Goal: Task Accomplishment & Management: Use online tool/utility

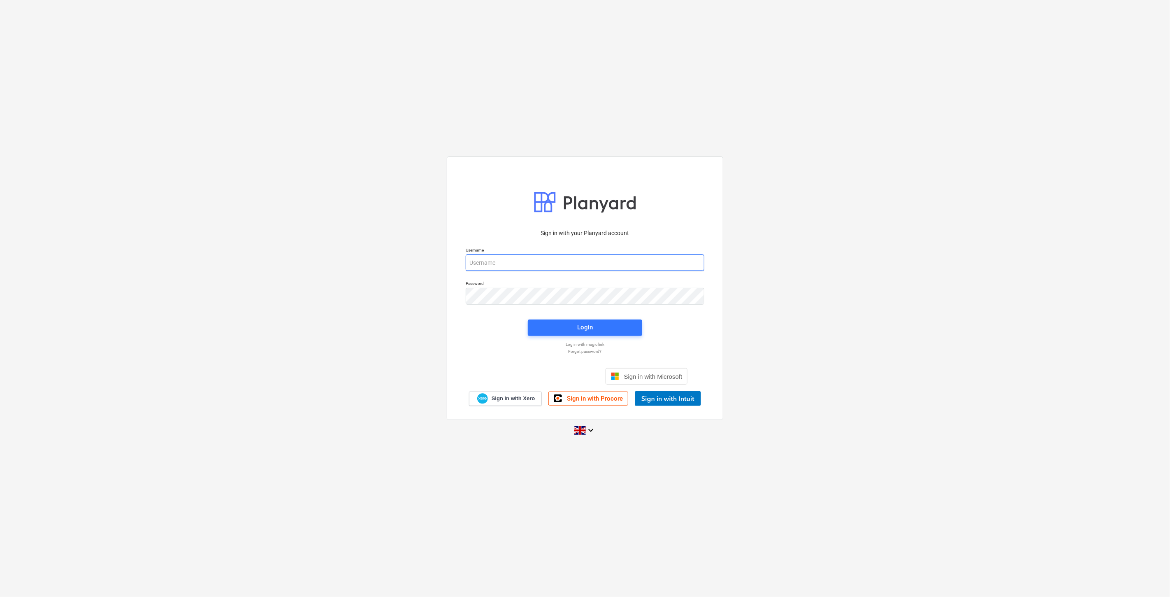
click at [567, 261] on input "email" at bounding box center [585, 262] width 239 height 16
type input "[EMAIL_ADDRESS][PERSON_NAME][DOMAIN_NAME]"
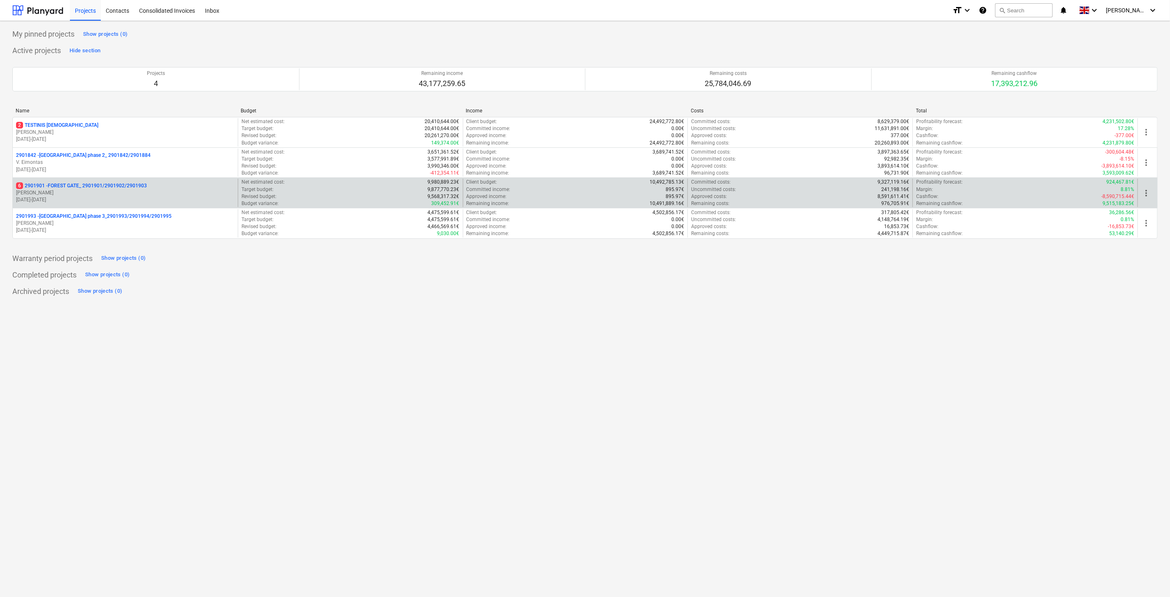
click at [135, 193] on p "[PERSON_NAME]" at bounding box center [125, 192] width 218 height 7
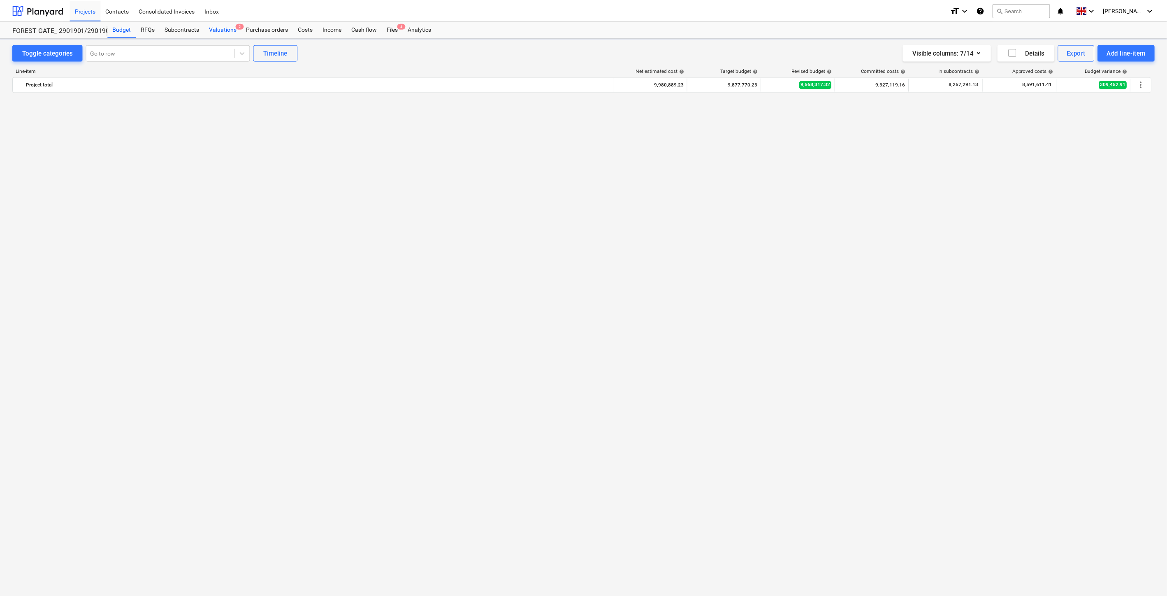
scroll to position [2002, 0]
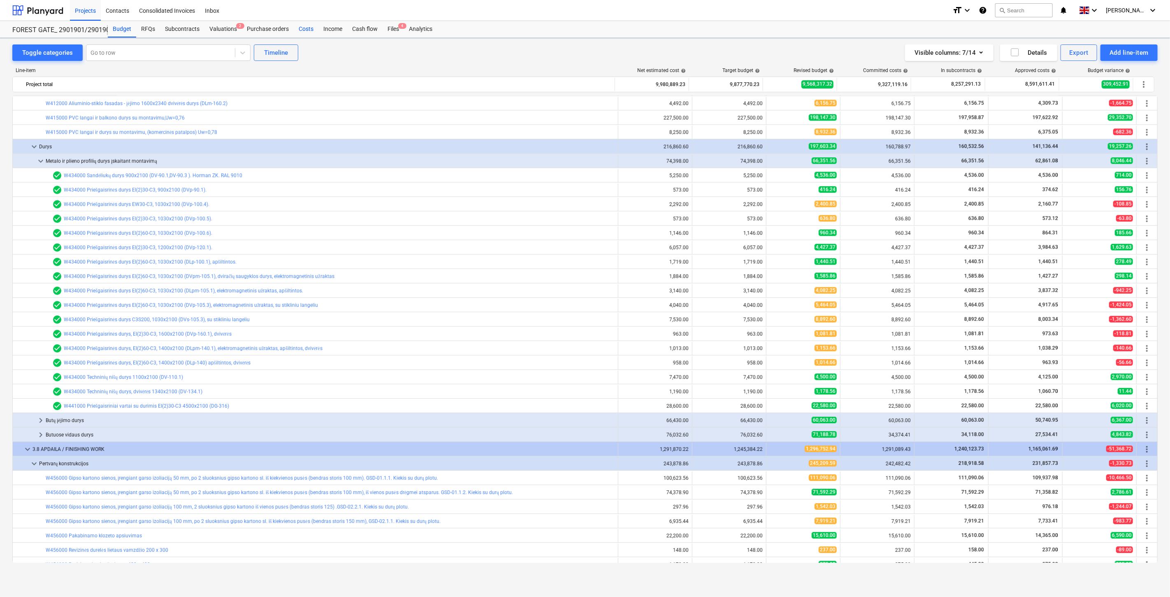
drag, startPoint x: 228, startPoint y: 29, endPoint x: 293, endPoint y: 36, distance: 66.2
click at [228, 29] on div "Valuations 2" at bounding box center [222, 29] width 37 height 16
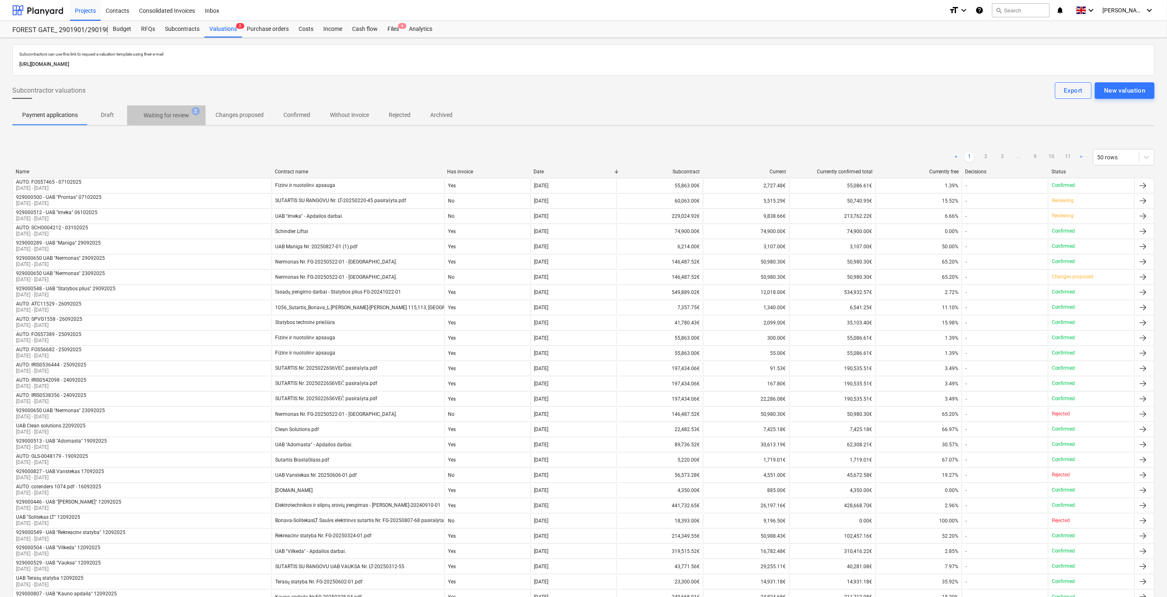
click at [187, 114] on p "Waiting for review" at bounding box center [167, 115] width 46 height 9
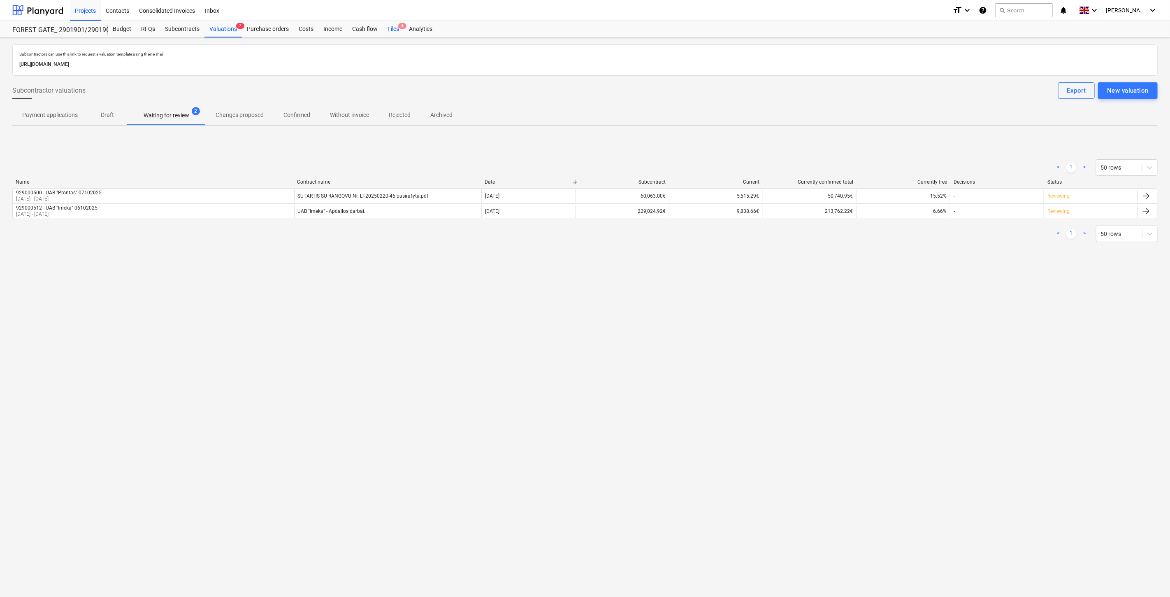
click at [388, 26] on div "Files 4" at bounding box center [393, 29] width 21 height 16
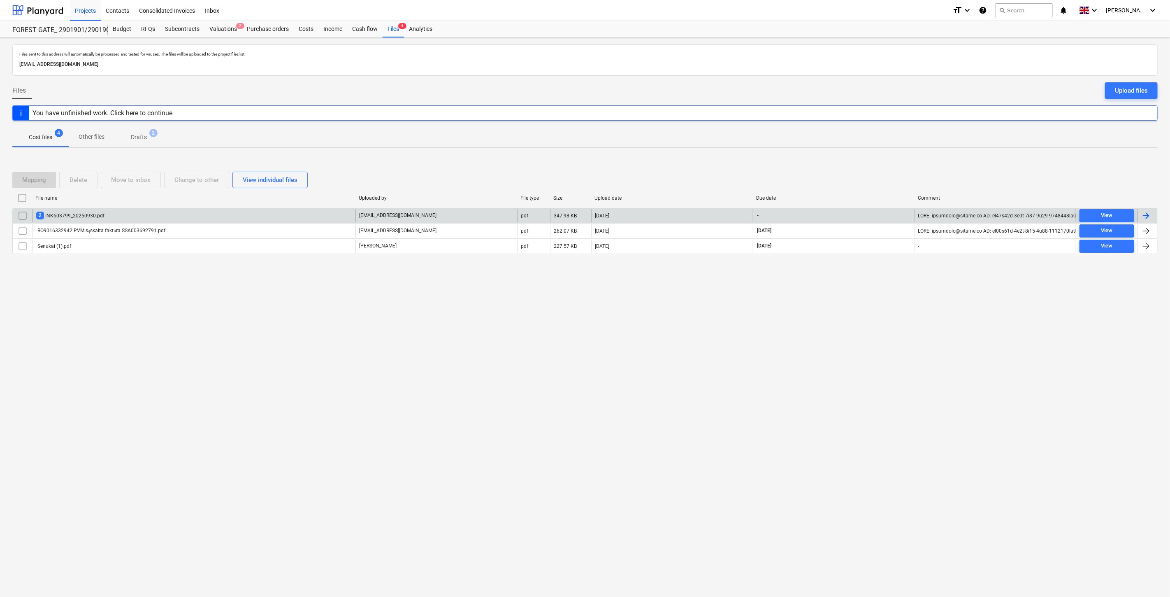
click at [249, 218] on div "2 INK603799_20250930.pdf" at bounding box center [194, 215] width 323 height 13
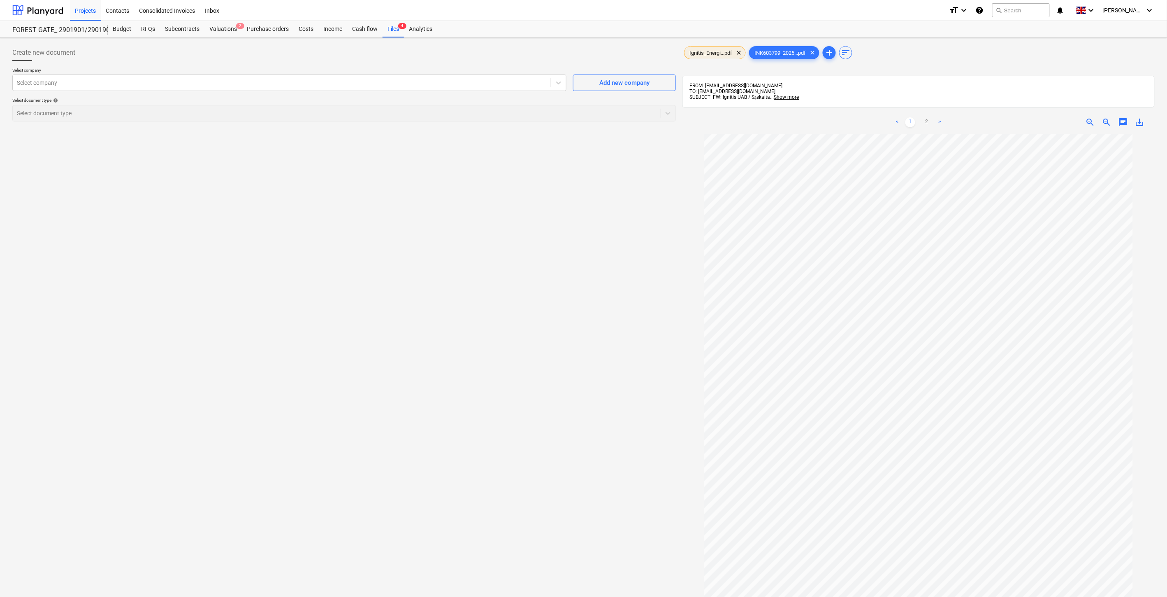
click at [706, 55] on span "Ignitis_Energi...pdf" at bounding box center [711, 53] width 53 height 6
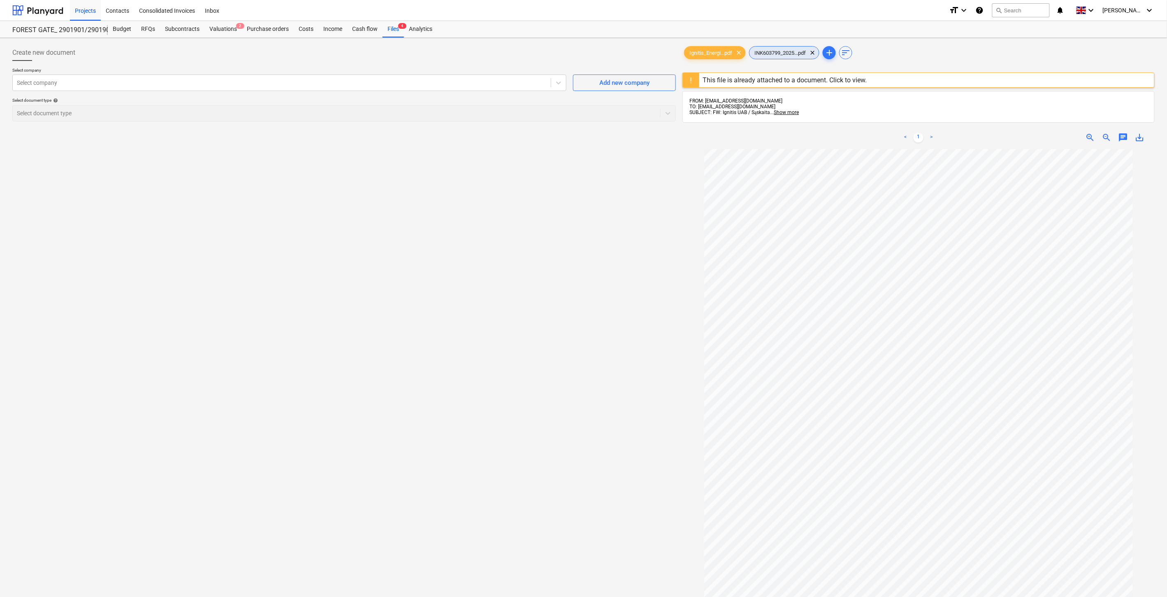
click at [781, 54] on span "INK603799_2025...pdf" at bounding box center [780, 53] width 61 height 6
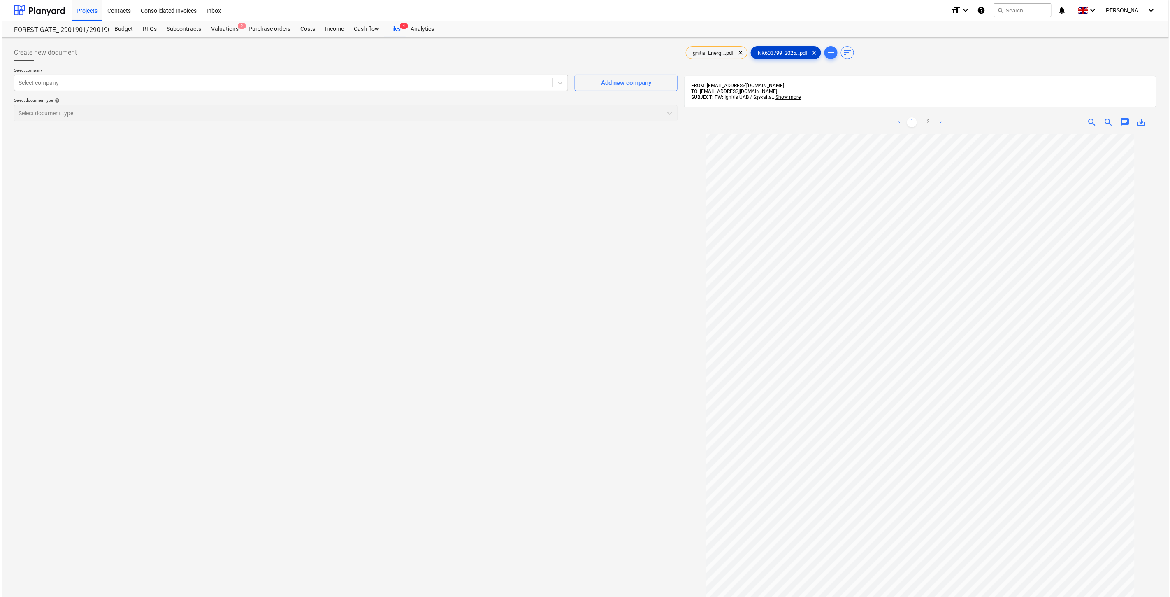
scroll to position [34, 0]
click at [476, 78] on div "Select company" at bounding box center [282, 83] width 538 height 12
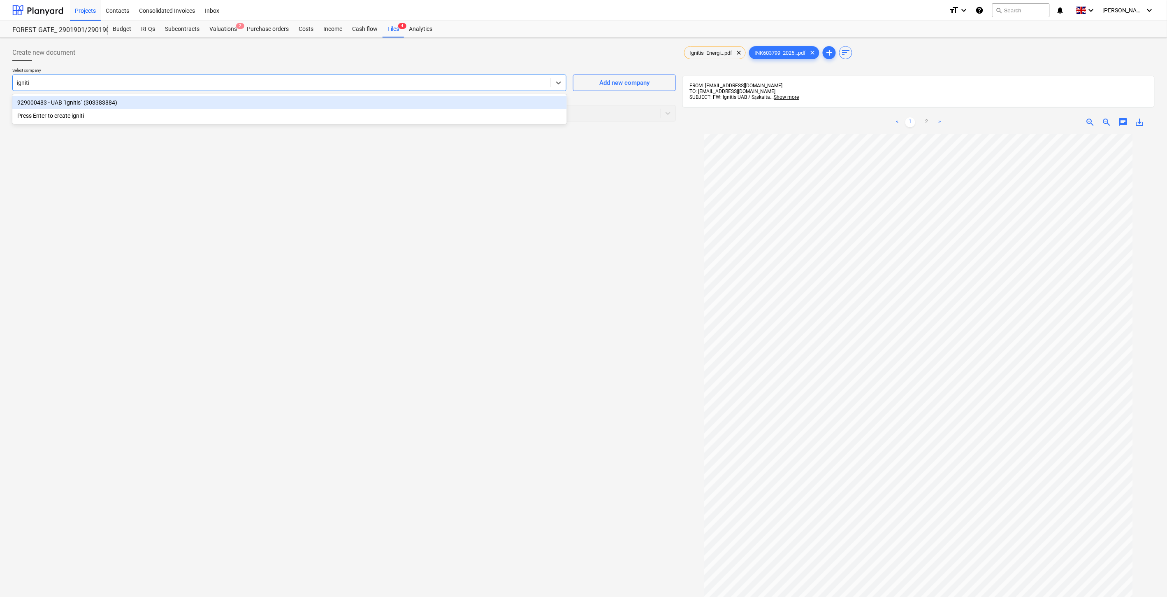
type input "ignitis"
click at [414, 98] on div "929000483 - UAB "Ignitis" (303383884)" at bounding box center [289, 102] width 555 height 13
click at [354, 110] on div at bounding box center [336, 113] width 639 height 8
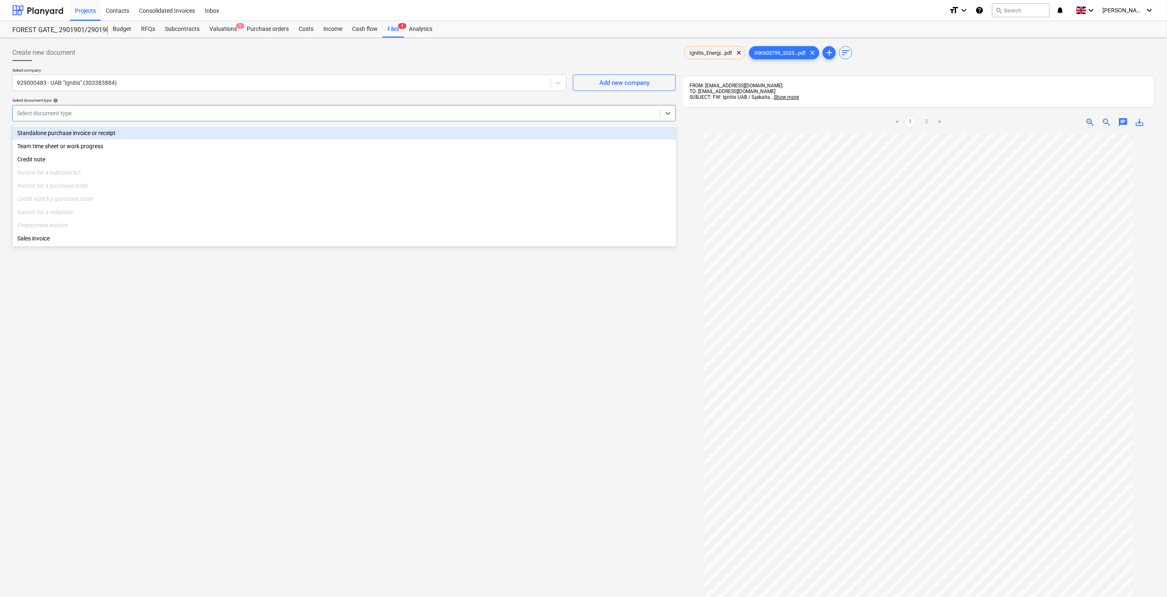
click at [216, 134] on div "Standalone purchase invoice or receipt" at bounding box center [344, 132] width 664 height 13
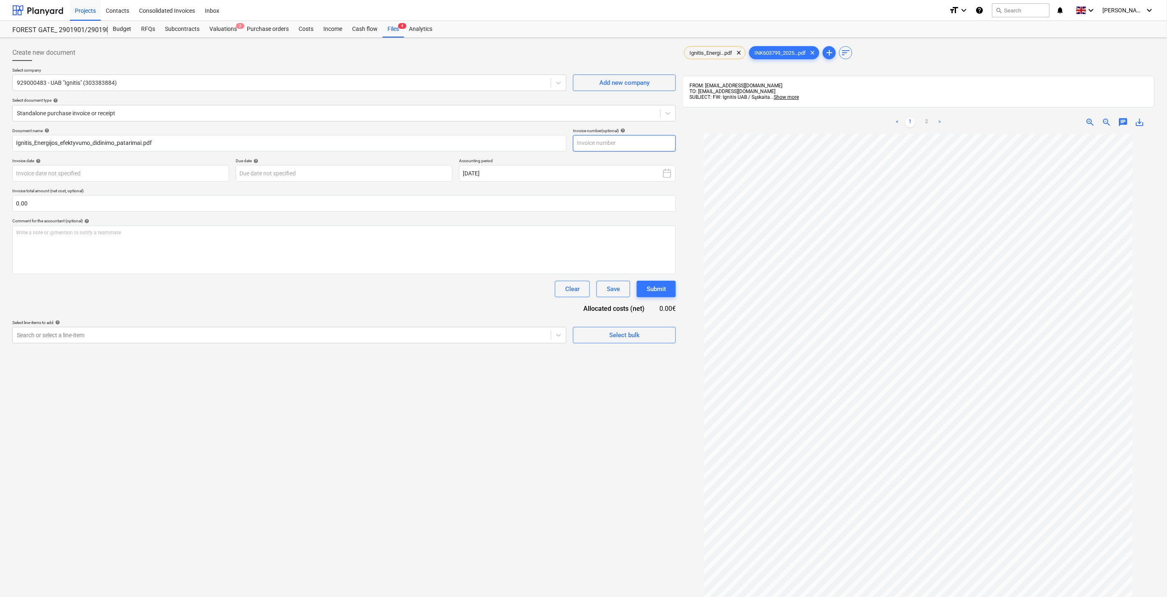
click at [651, 142] on input "text" at bounding box center [624, 143] width 103 height 16
type input "INK603799"
click at [186, 176] on body "Projects Contacts Consolidated Invoices Inbox format_size keyboard_arrow_down h…" at bounding box center [583, 298] width 1167 height 597
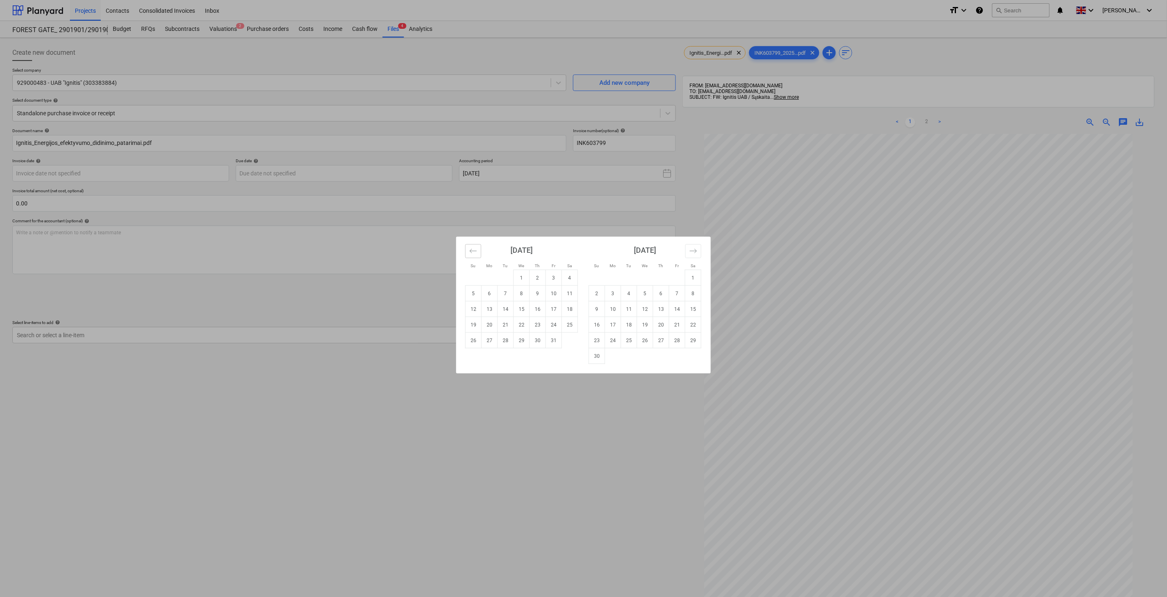
click at [466, 252] on button "Move backward to switch to the previous month." at bounding box center [473, 251] width 16 height 14
click at [507, 341] on td "30" at bounding box center [506, 340] width 16 height 16
type input "30 Sep 2025"
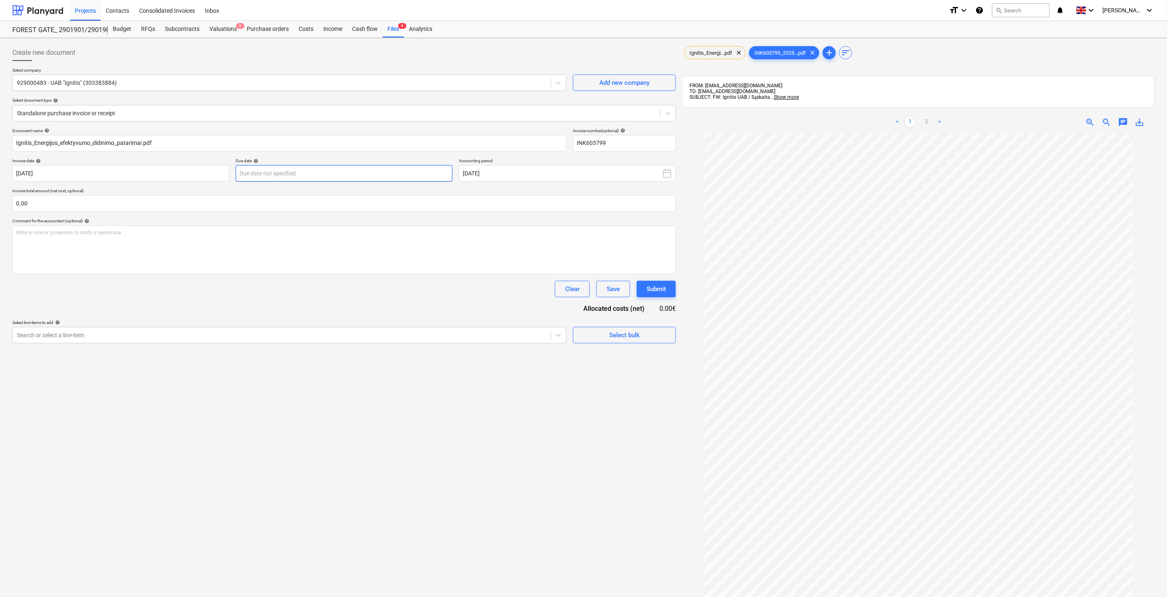
click at [409, 177] on body "Projects Contacts Consolidated Invoices Inbox format_size keyboard_arrow_down h…" at bounding box center [583, 298] width 1167 height 597
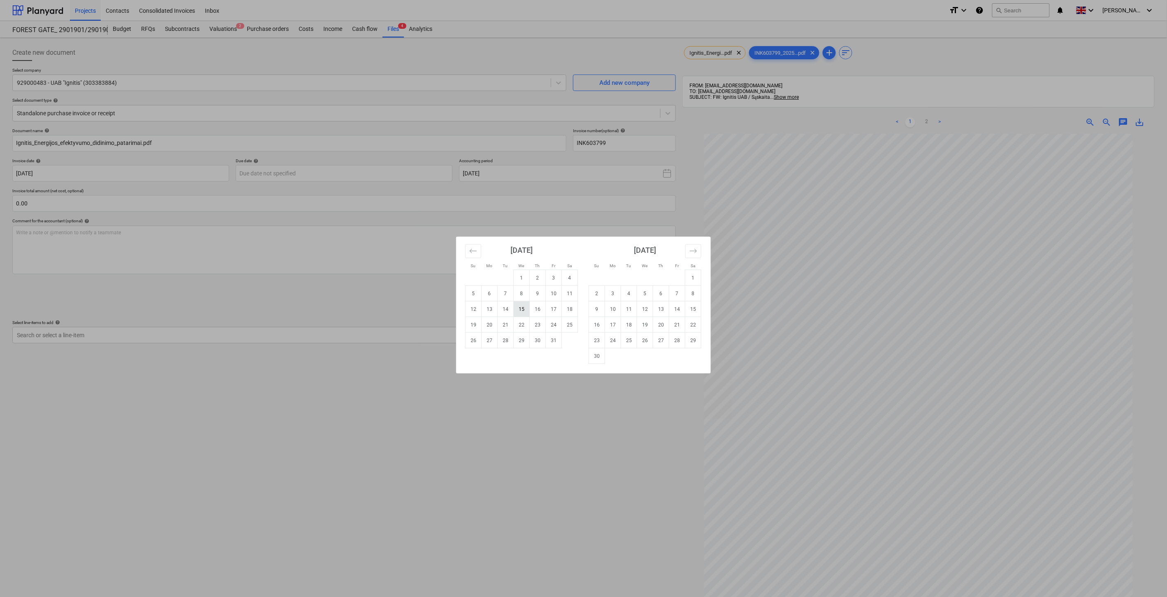
click at [523, 307] on td "15" at bounding box center [522, 309] width 16 height 16
type input "15 Oct 2025"
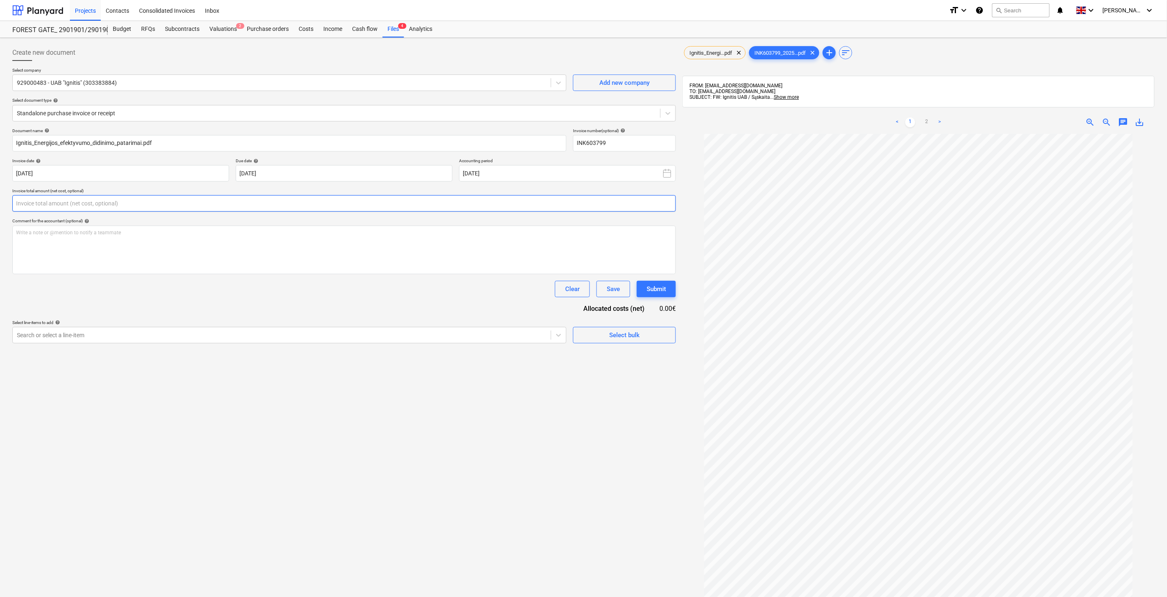
click at [402, 205] on input "text" at bounding box center [344, 203] width 664 height 16
type input "568.30"
click at [254, 362] on div "Search or select a line-item" at bounding box center [289, 355] width 554 height 16
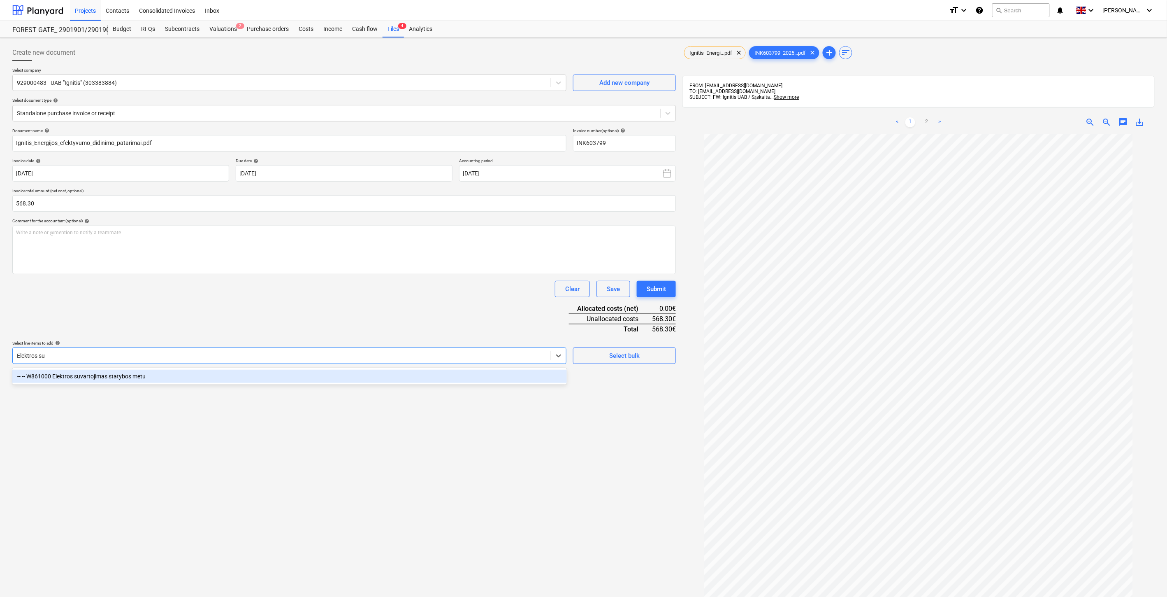
type input "Elektros suv"
click at [297, 377] on div "-- -- W861000 Elektros suvartojimas statybos metu" at bounding box center [289, 375] width 555 height 13
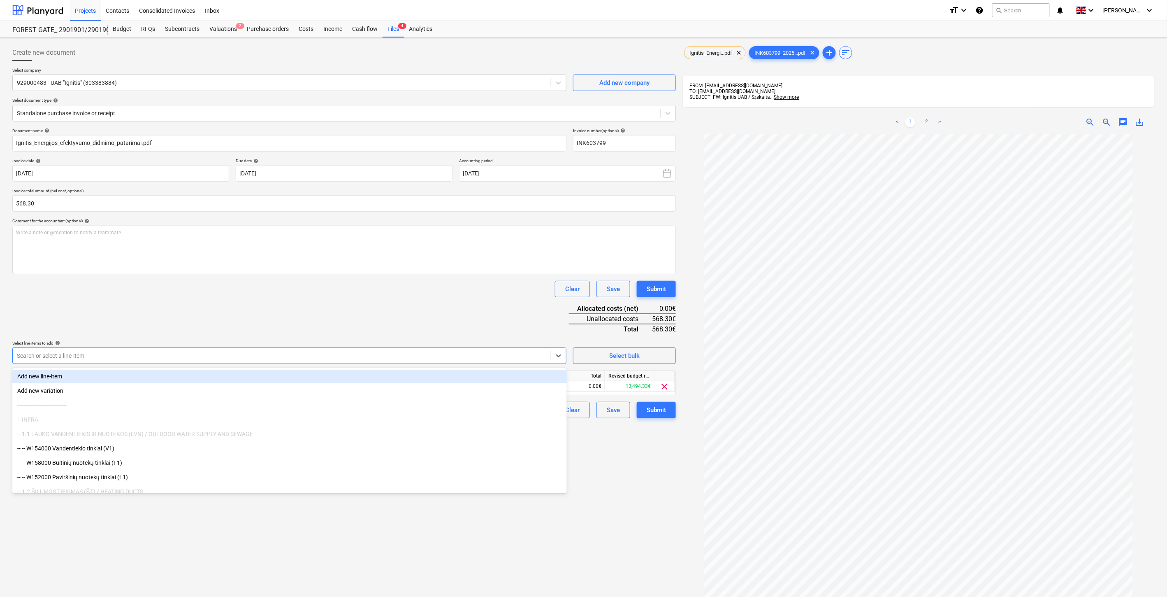
click at [341, 303] on div "Document name help Ignitis_Energijos_efektyvumo_didinimo_patarimai.pdf Invoice …" at bounding box center [344, 273] width 664 height 290
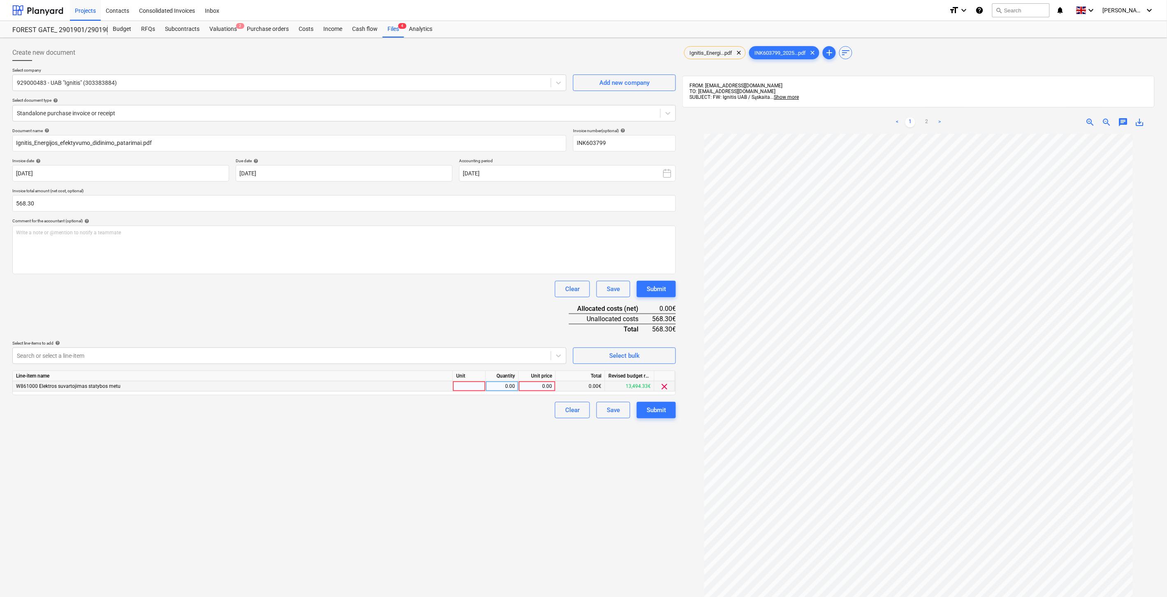
click at [467, 383] on div at bounding box center [469, 386] width 33 height 10
click at [504, 387] on div "0.00" at bounding box center [502, 386] width 26 height 10
drag, startPoint x: 535, startPoint y: 387, endPoint x: 531, endPoint y: 374, distance: 13.5
click at [535, 384] on div "0.00" at bounding box center [537, 386] width 30 height 10
type input "568.30"
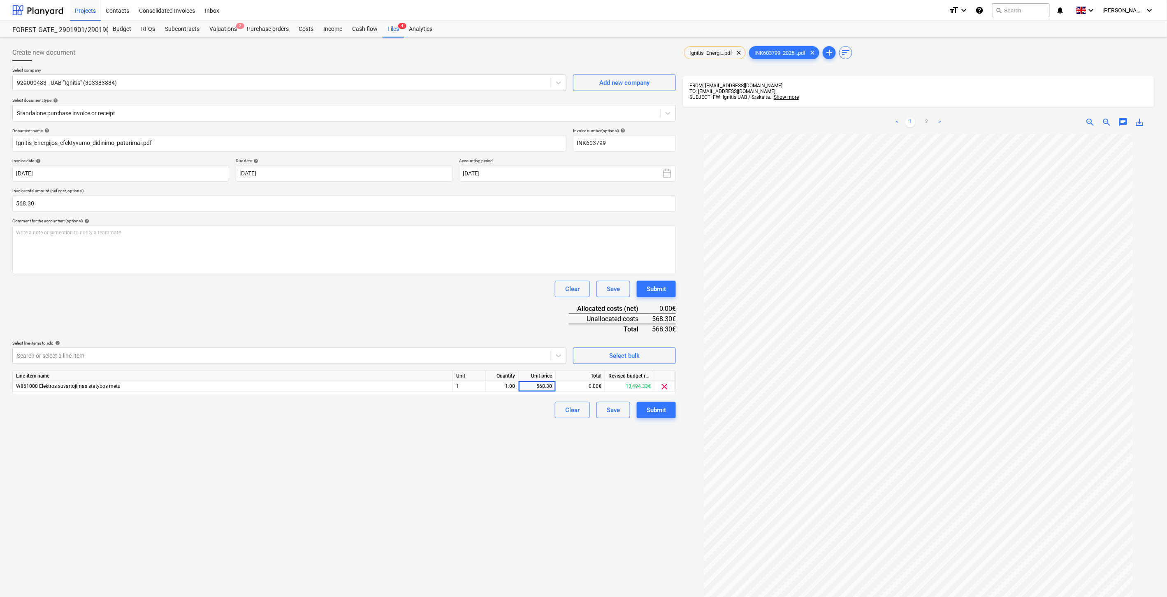
click at [523, 307] on div "Document name help Ignitis_Energijos_efektyvumo_didinimo_patarimai.pdf Invoice …" at bounding box center [344, 273] width 664 height 290
click at [615, 409] on div "Save" at bounding box center [613, 409] width 13 height 11
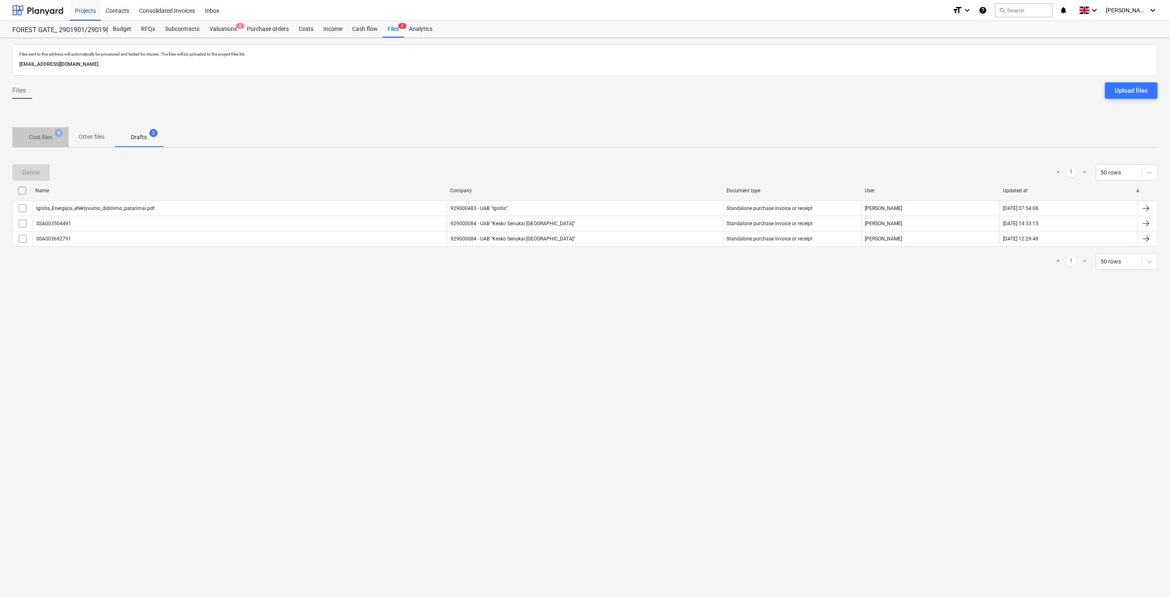
click at [44, 133] on p "Cost files" at bounding box center [40, 137] width 23 height 9
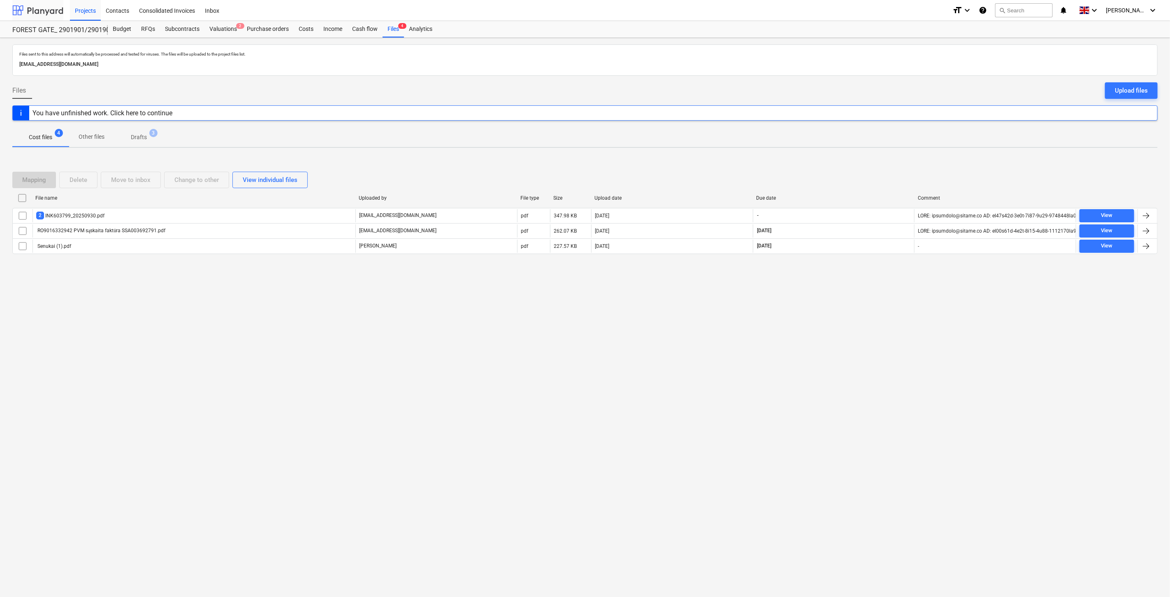
click at [49, 12] on div at bounding box center [37, 10] width 51 height 21
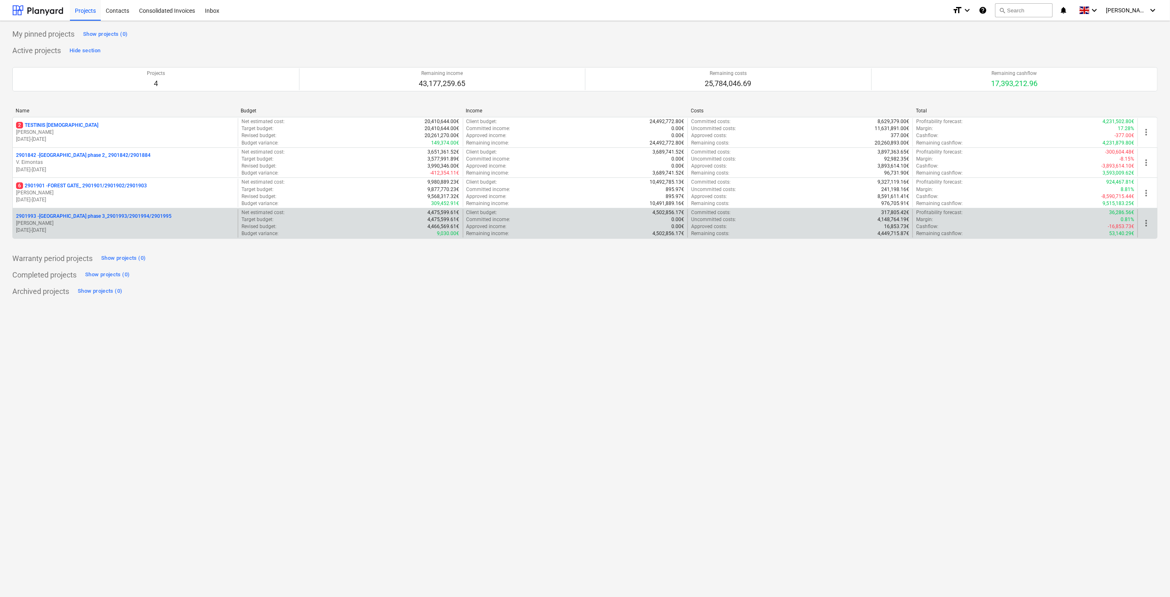
click at [88, 217] on p "2901993 - LAKE TOWN phase 3_2901993/2901994/2901995" at bounding box center [94, 216] width 156 height 7
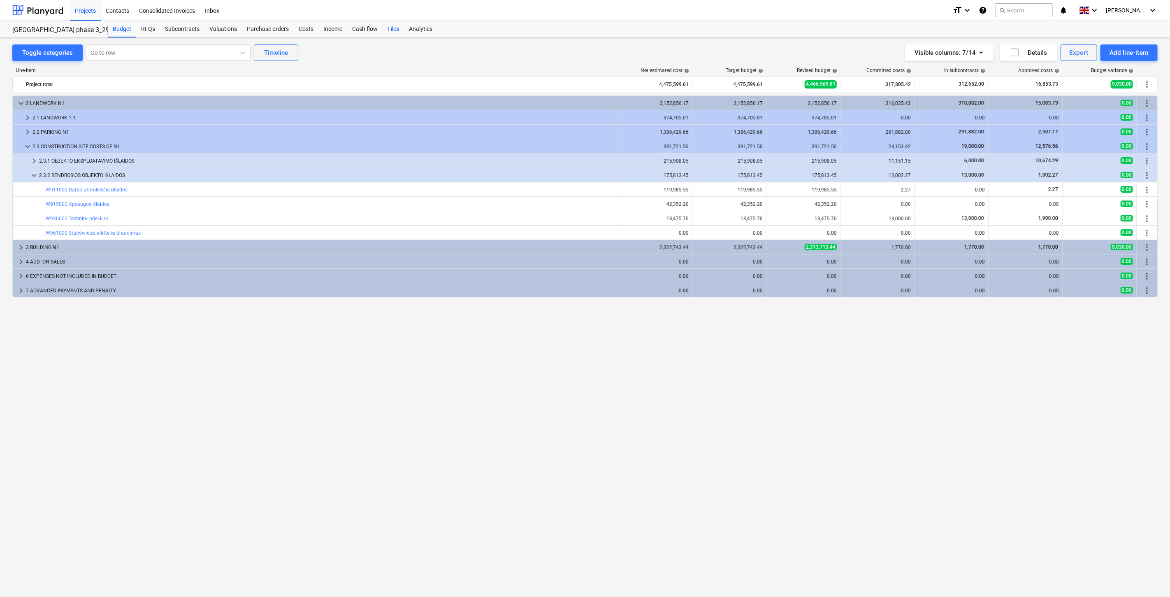
click at [397, 31] on div "Files" at bounding box center [393, 29] width 21 height 16
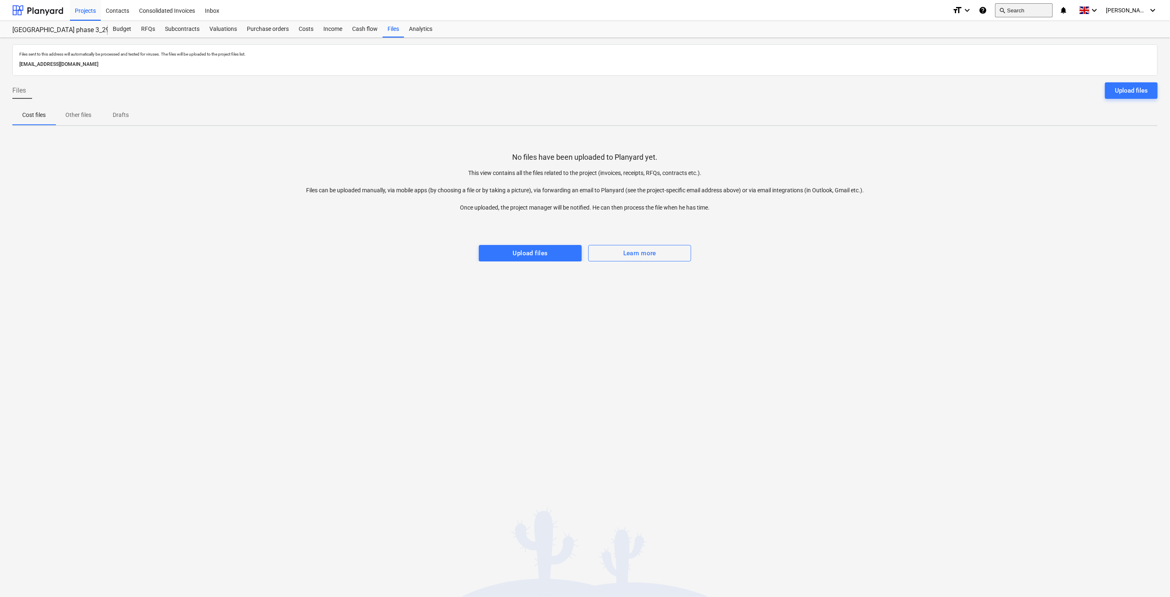
click at [1034, 7] on button "search Search" at bounding box center [1024, 10] width 58 height 14
click at [879, 158] on div "No files have been uploaded to Planyard yet. This view contains all the files r…" at bounding box center [584, 196] width 1145 height 129
drag, startPoint x: 1133, startPoint y: 99, endPoint x: 1131, endPoint y: 92, distance: 7.4
click at [1133, 99] on div "Files Upload files" at bounding box center [584, 93] width 1145 height 23
click at [1131, 92] on div "Upload files" at bounding box center [1131, 90] width 33 height 11
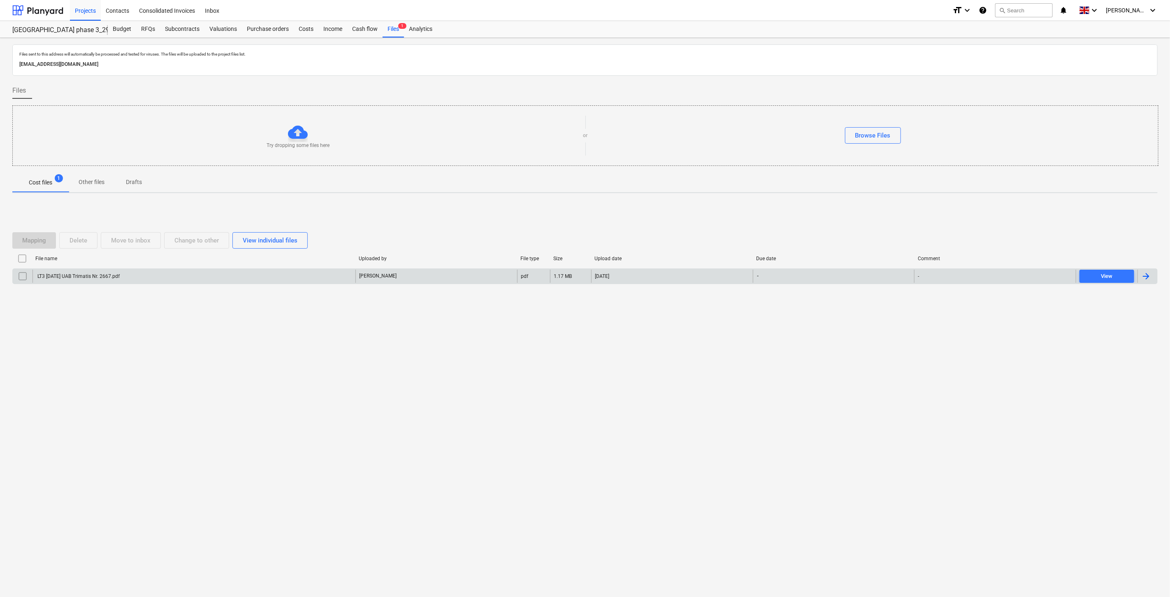
click at [293, 276] on div "LT3 2025-09-30 UAB Trimatis Nr. 2667.pdf" at bounding box center [194, 276] width 323 height 13
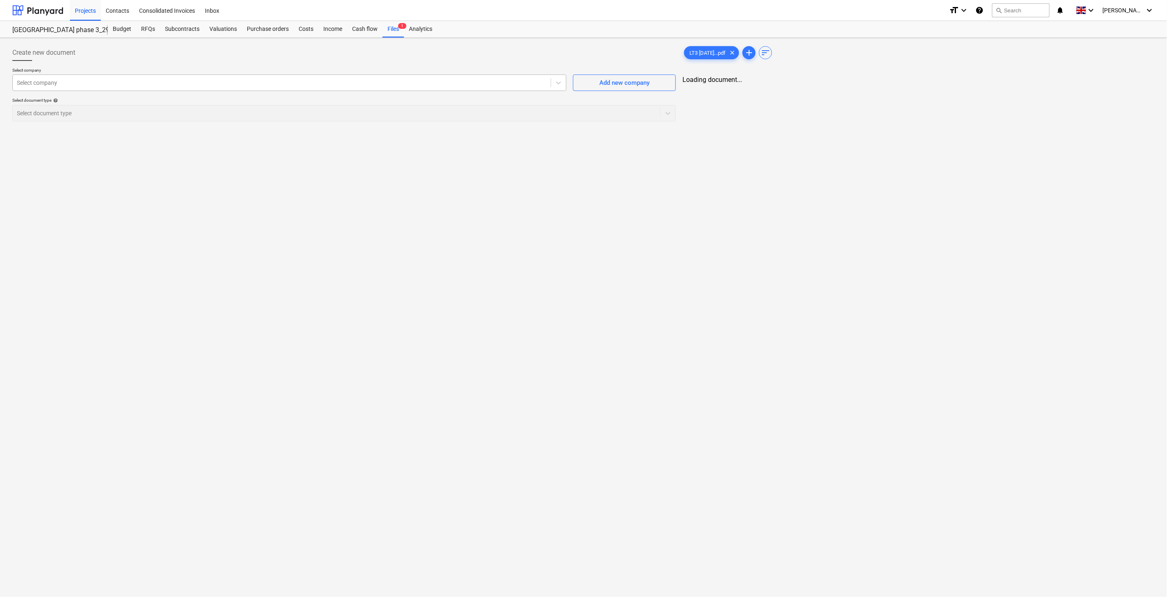
click at [427, 81] on div at bounding box center [282, 83] width 530 height 8
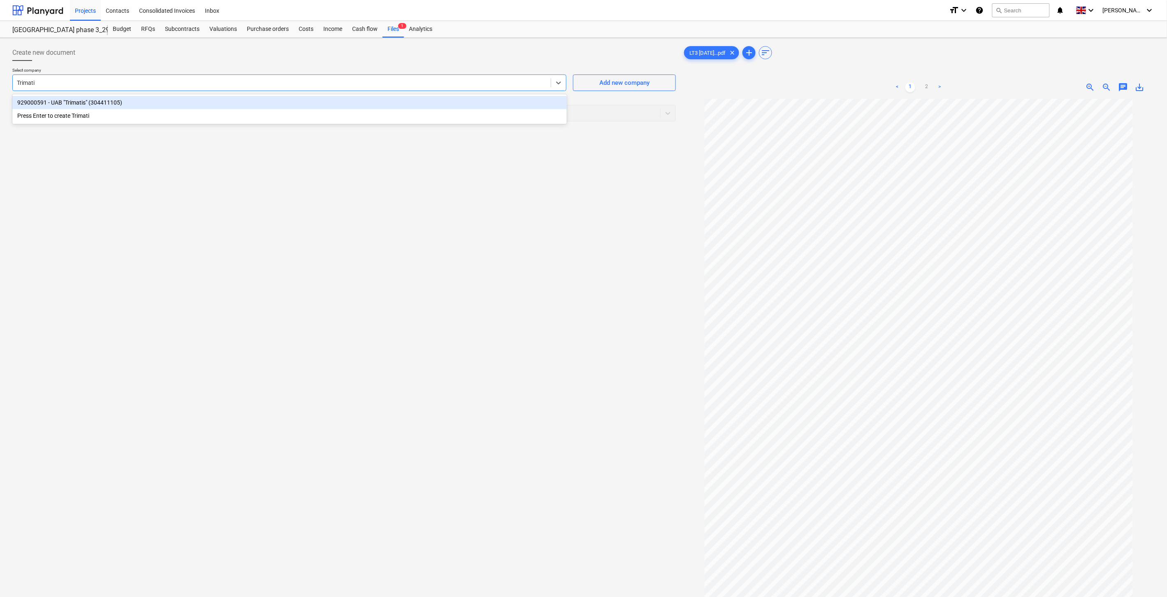
type input "Trimatis"
click at [416, 106] on div "929000591 - UAB "Trimatis" (304411105)" at bounding box center [289, 102] width 555 height 13
click at [396, 118] on div "Select document type" at bounding box center [328, 113] width 631 height 12
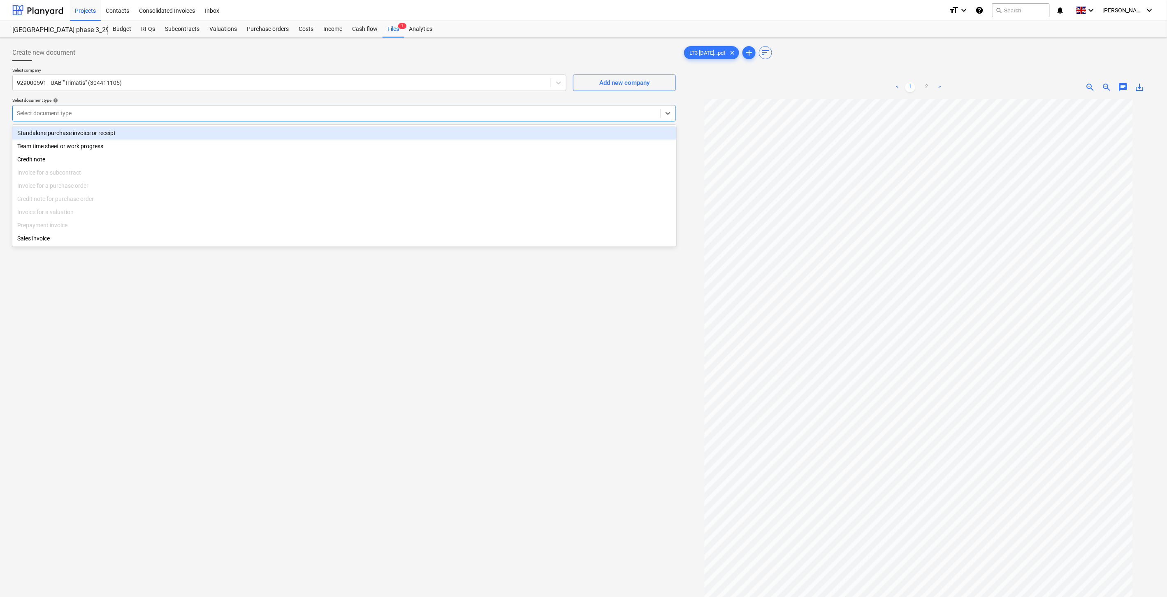
click at [161, 135] on div "Standalone purchase invoice or receipt" at bounding box center [344, 132] width 664 height 13
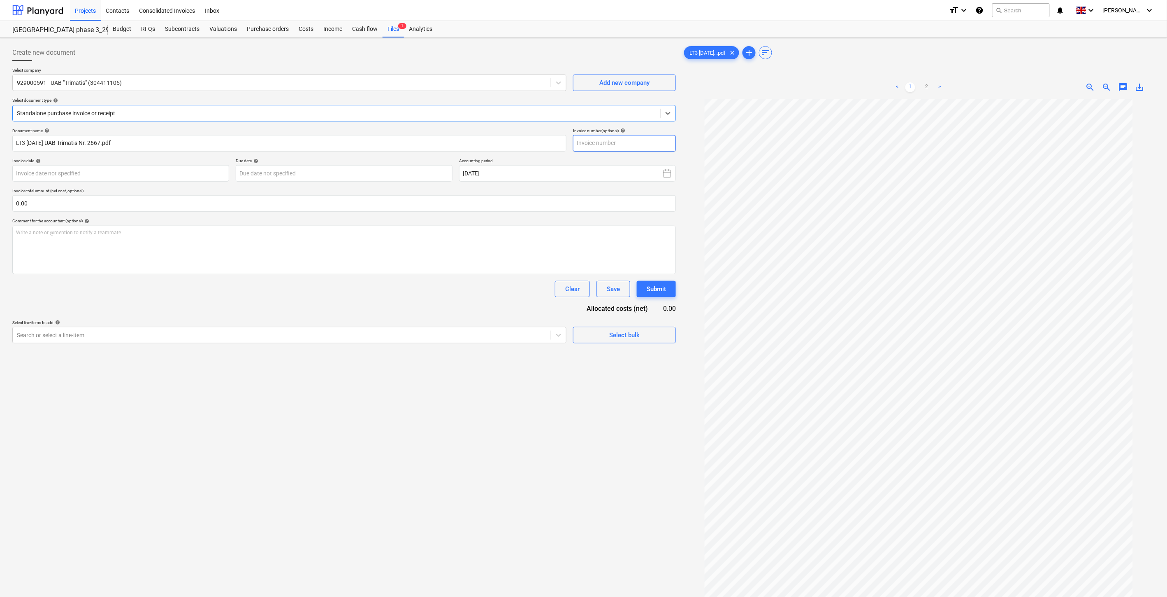
click at [627, 142] on input "text" at bounding box center [624, 143] width 103 height 16
type input "IF2667"
click at [211, 176] on body "Projects Contacts Consolidated Invoices Inbox format_size keyboard_arrow_down h…" at bounding box center [583, 298] width 1167 height 597
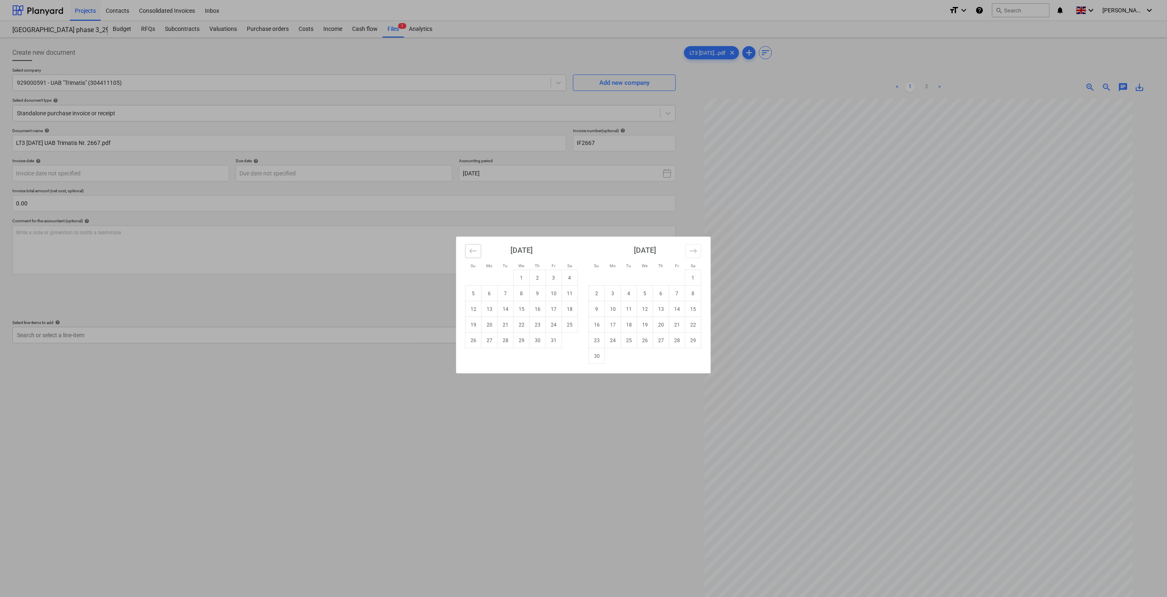
click at [477, 249] on icon "Move backward to switch to the previous month." at bounding box center [473, 251] width 8 height 8
click at [505, 340] on td "30" at bounding box center [506, 340] width 16 height 16
type input "30 Sep 2025"
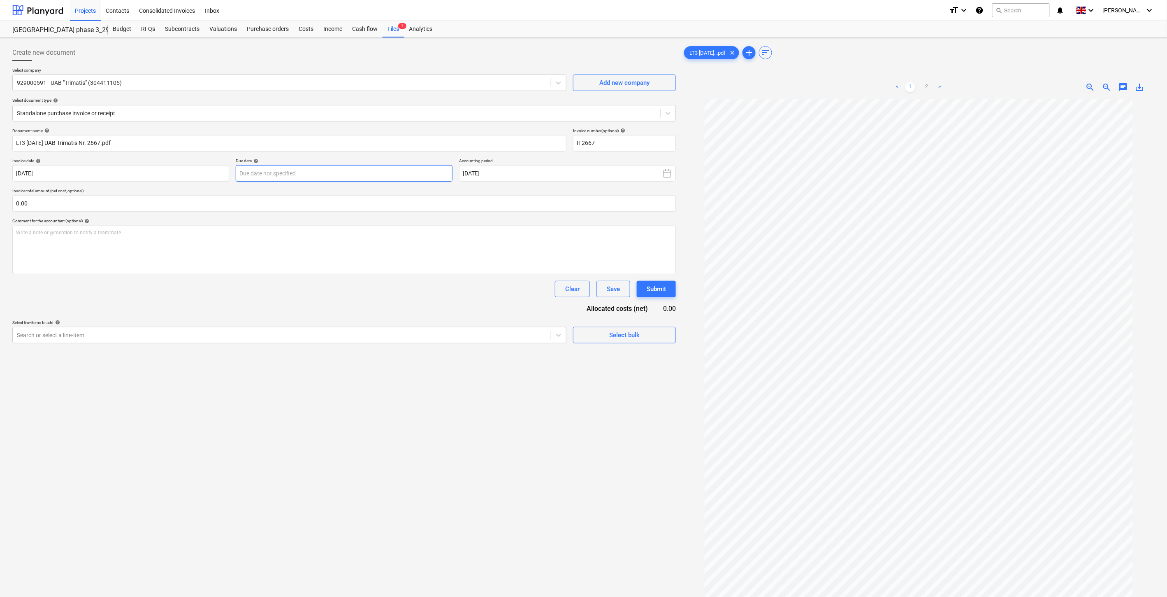
click at [414, 171] on body "Projects Contacts Consolidated Invoices Inbox format_size keyboard_arrow_down h…" at bounding box center [583, 298] width 1167 height 597
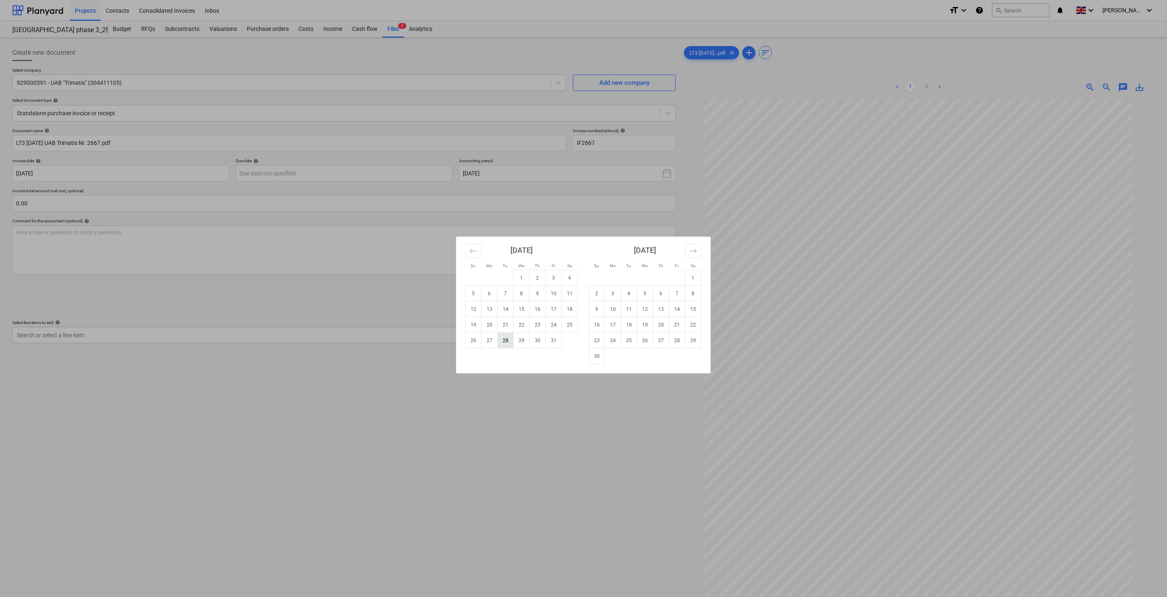
click at [508, 342] on td "28" at bounding box center [506, 340] width 16 height 16
type input "28 Oct 2025"
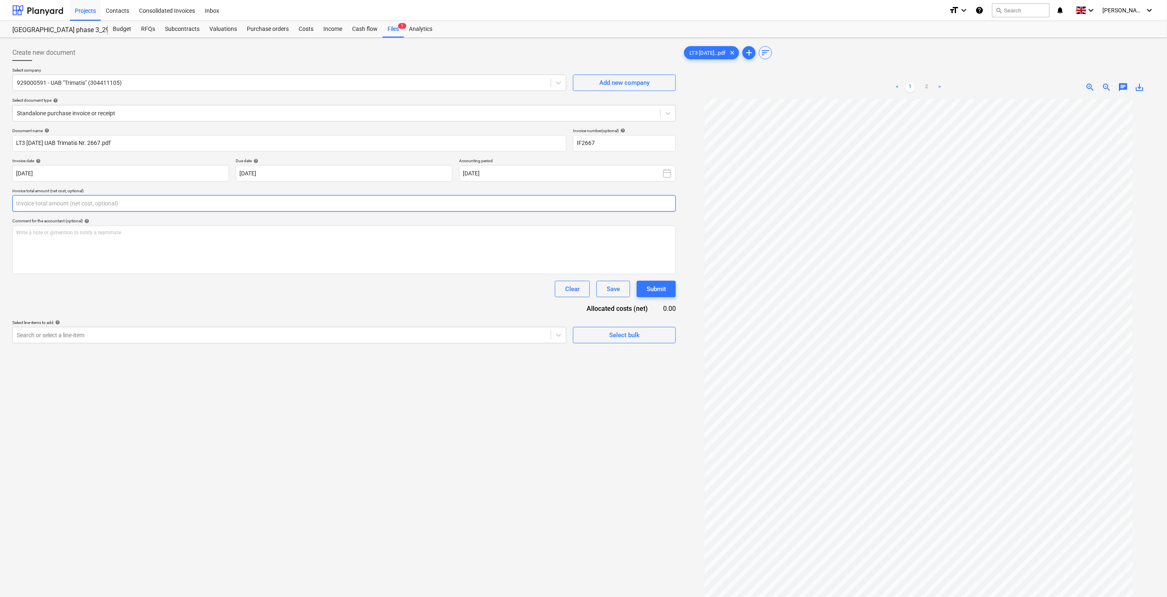
click at [354, 203] on input "text" at bounding box center [344, 203] width 664 height 16
type input "400.00"
click at [256, 351] on div "Search or select a line-item" at bounding box center [282, 356] width 538 height 12
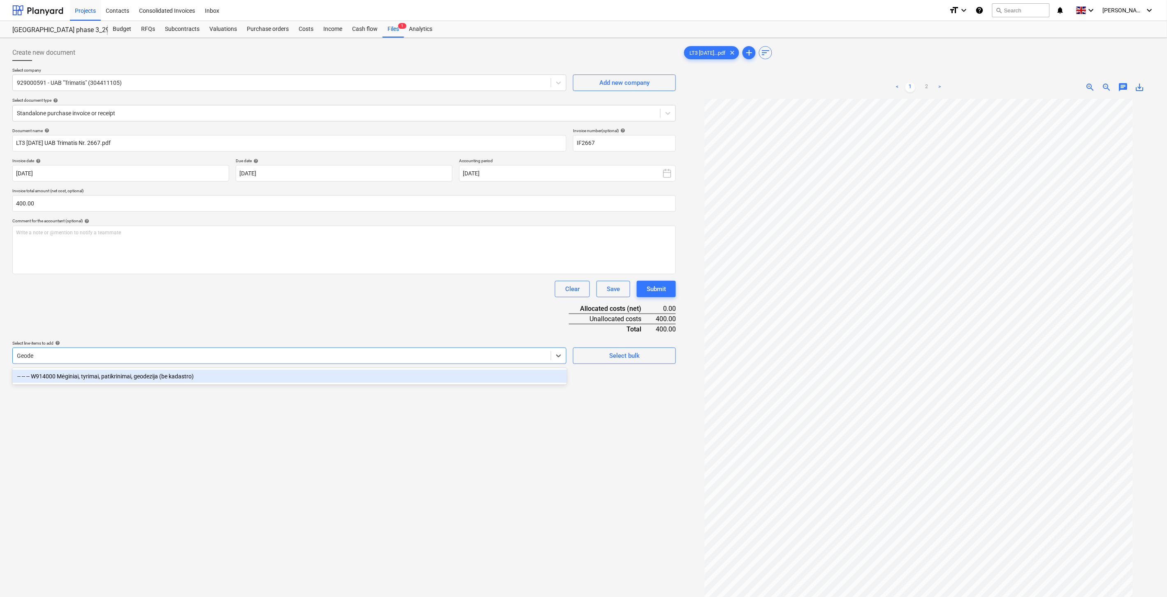
type input "Geodez"
click at [208, 375] on div "-- -- -- W914000 Mėginiai, tyrimai, patikrinimai, geodezija (be kadastro)" at bounding box center [289, 375] width 555 height 13
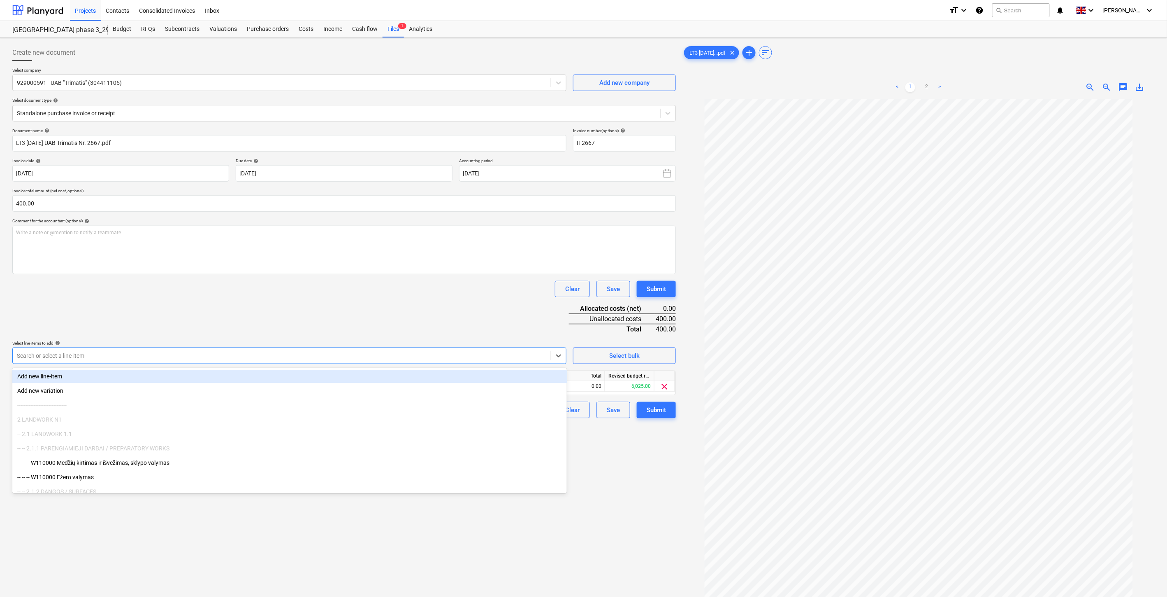
click at [244, 323] on div "Document name help LT3 2025-09-30 UAB Trimatis Nr. 2667.pdf Invoice number (opt…" at bounding box center [344, 273] width 664 height 290
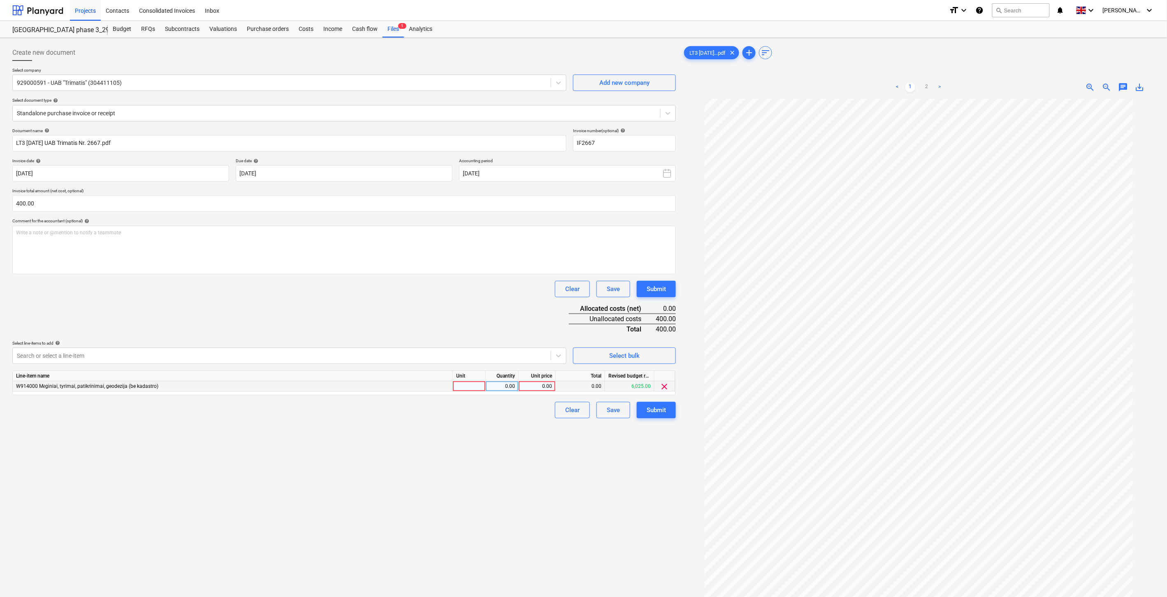
click at [460, 389] on div at bounding box center [469, 386] width 33 height 10
click at [509, 388] on div "0.00" at bounding box center [502, 386] width 26 height 10
type input "1"
click at [539, 385] on div "0.00" at bounding box center [537, 386] width 30 height 10
type input "400"
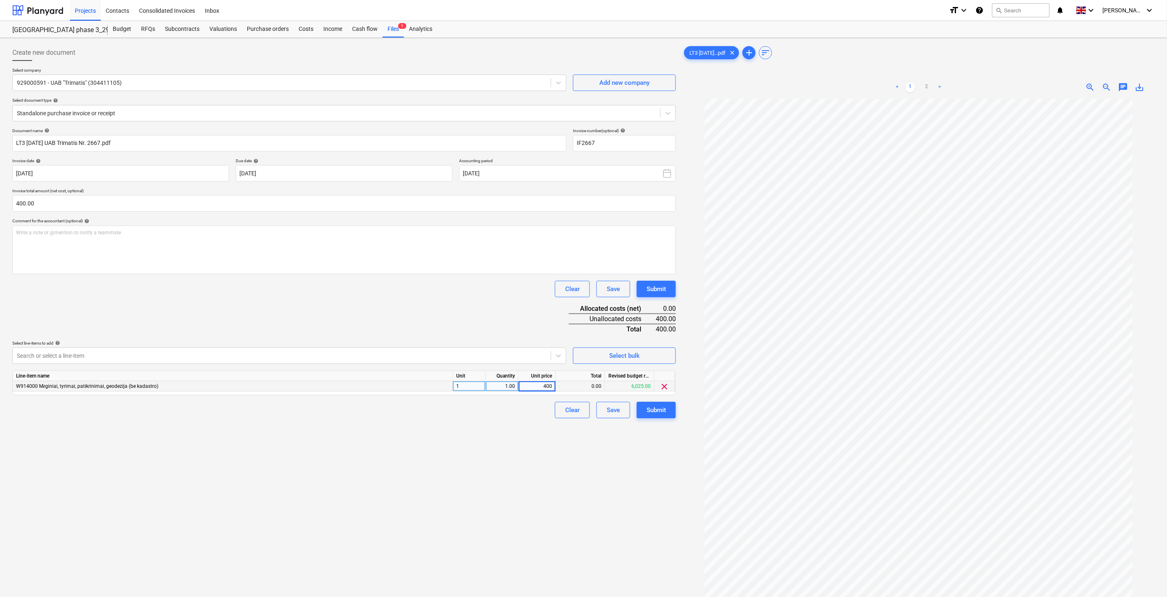
click at [496, 281] on div "Clear Save Submit" at bounding box center [344, 289] width 664 height 16
click at [607, 410] on div "Save" at bounding box center [613, 409] width 13 height 11
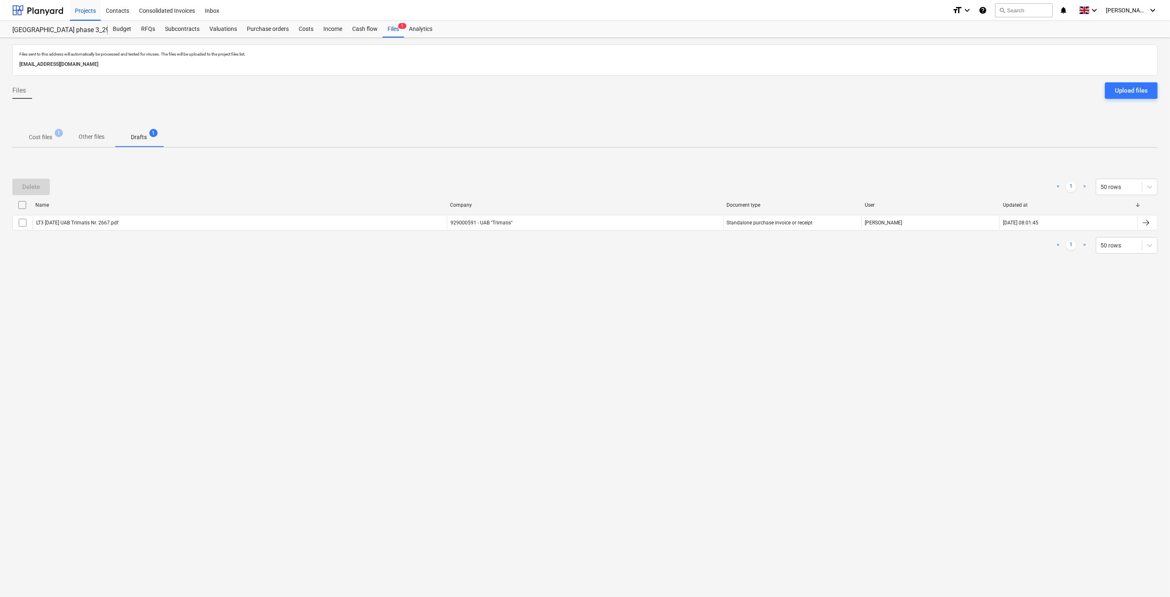
click at [960, 302] on div "Files sent to this address will automatically be processed and tested for virus…" at bounding box center [585, 317] width 1170 height 559
click at [964, 295] on div "Files sent to this address will automatically be processed and tested for virus…" at bounding box center [585, 317] width 1170 height 559
drag, startPoint x: 967, startPoint y: 289, endPoint x: 979, endPoint y: 264, distance: 28.0
click at [968, 286] on div "Files sent to this address will automatically be processed and tested for virus…" at bounding box center [585, 317] width 1170 height 559
click at [979, 264] on div "Delete < 1 > 50 rows Name Company Document type User Updated at LT3 2025-09-30 …" at bounding box center [584, 215] width 1145 height 123
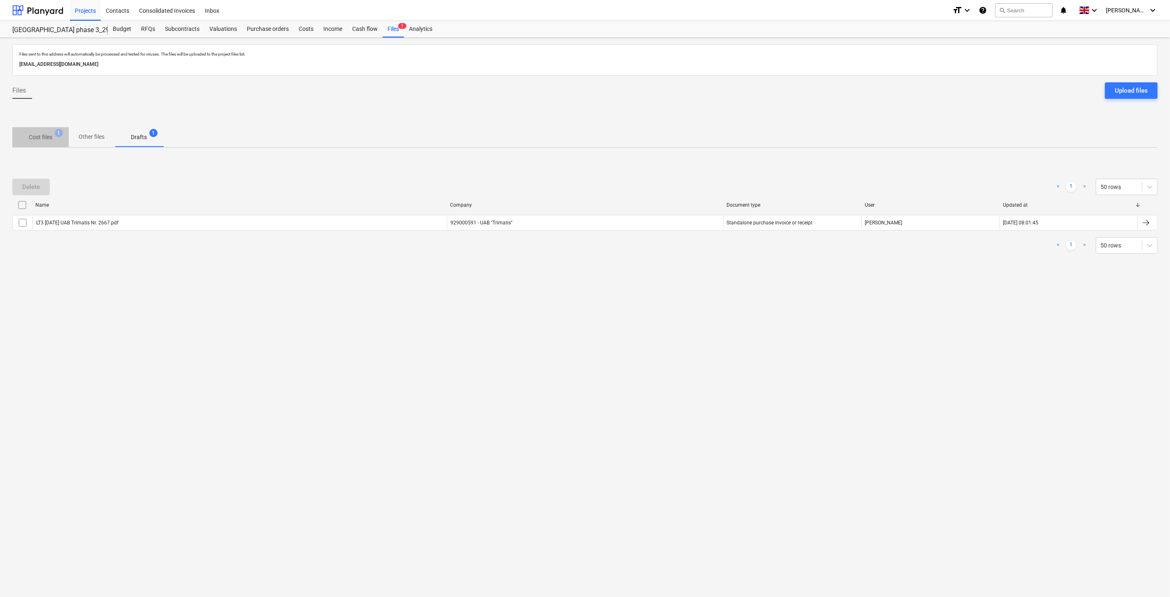
click at [34, 136] on p "Cost files" at bounding box center [40, 137] width 23 height 9
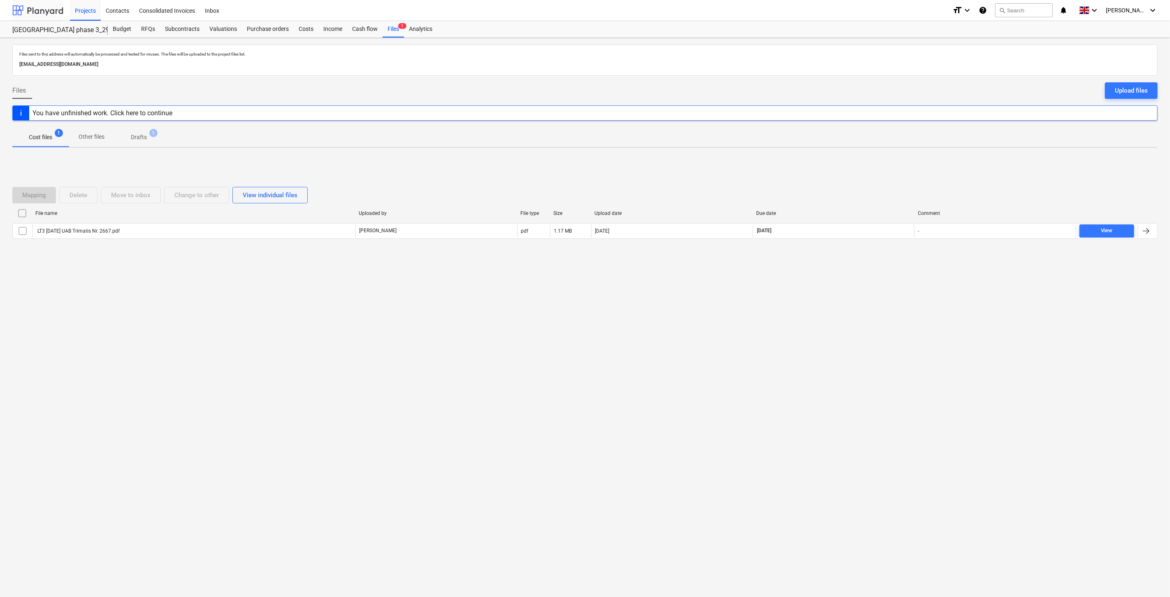
click at [46, 10] on div at bounding box center [37, 10] width 51 height 21
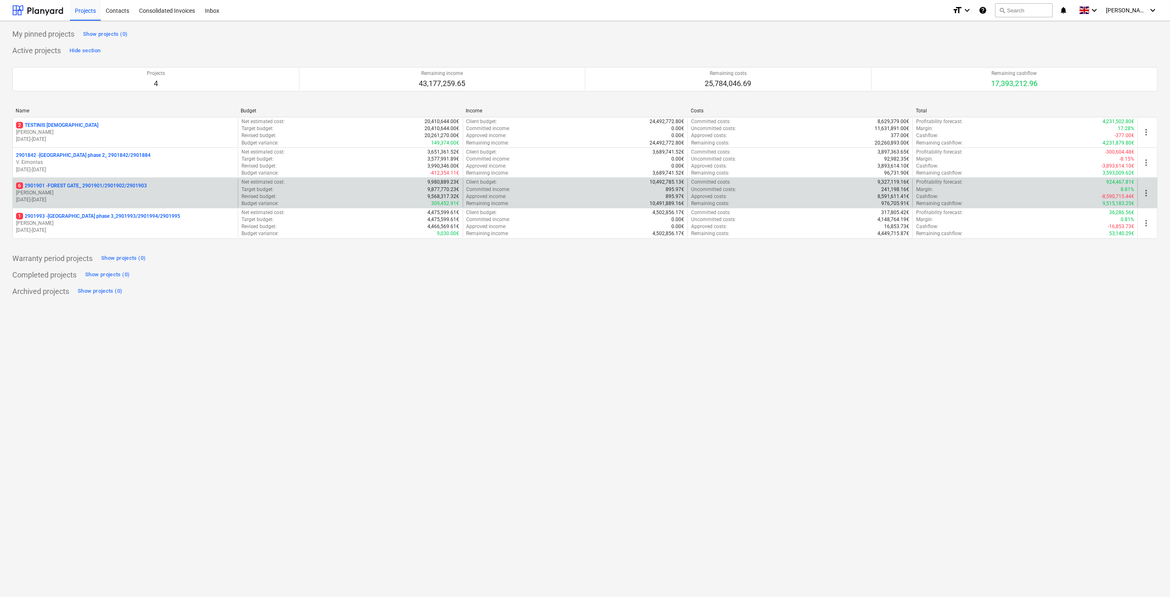
click at [56, 188] on p "6 2901901 - FOREST GATE_ 2901901/2901902/2901903" at bounding box center [81, 185] width 131 height 7
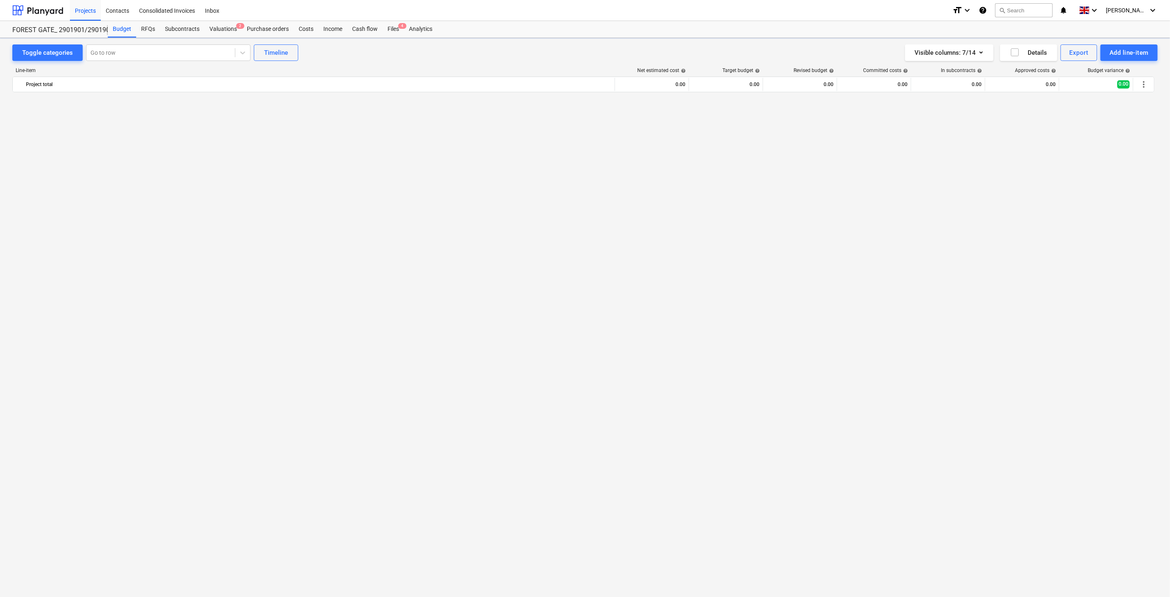
scroll to position [2002, 0]
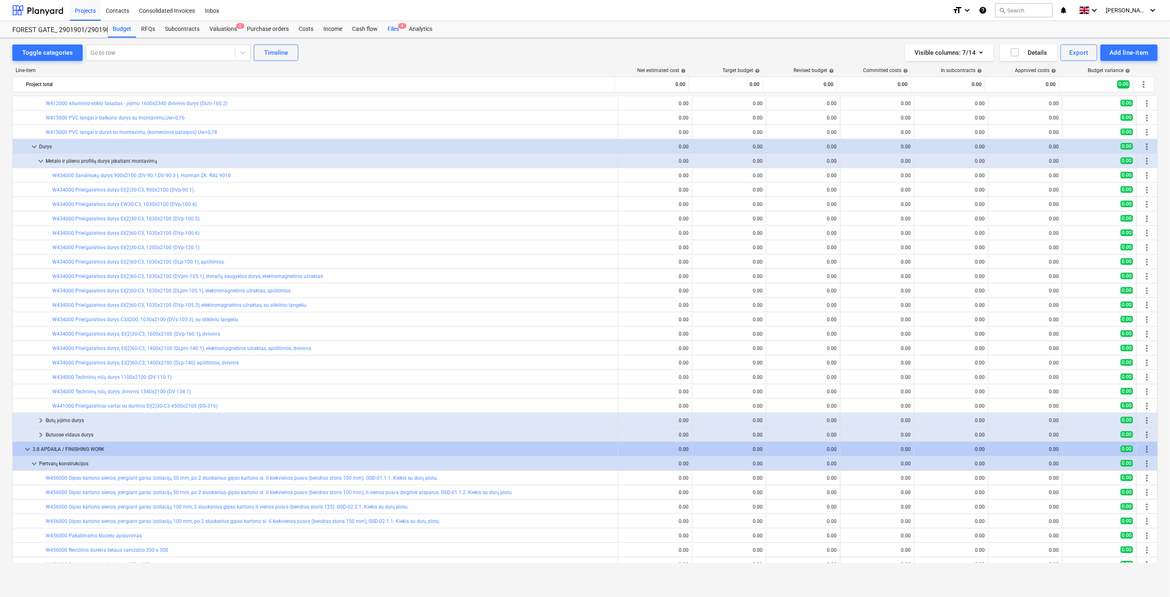
click at [395, 29] on div "Files 4" at bounding box center [393, 29] width 21 height 16
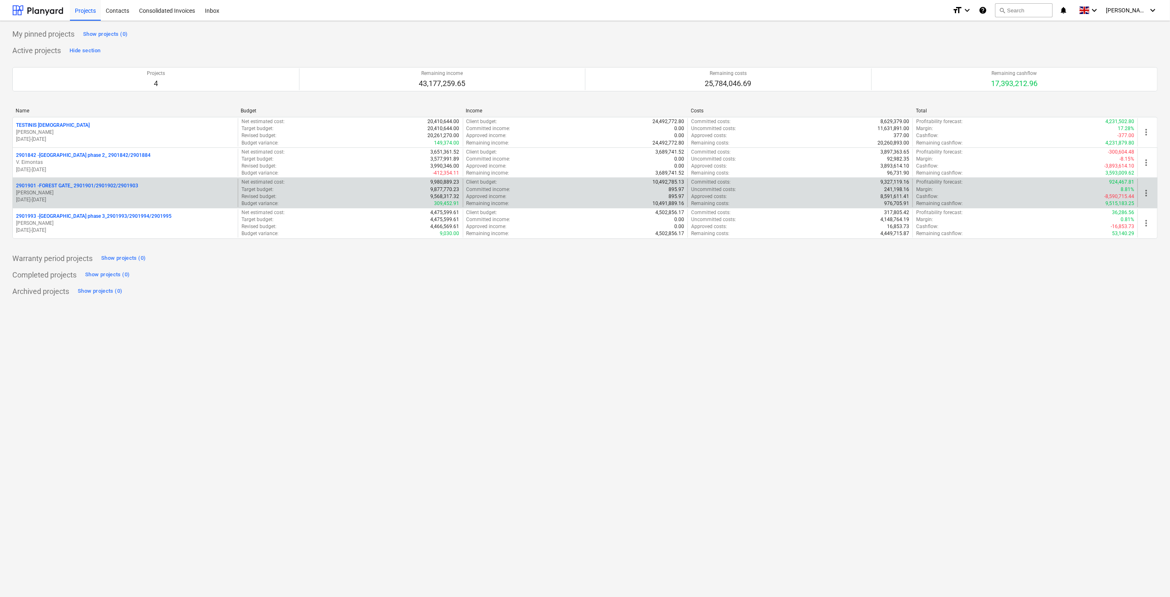
click at [161, 195] on p "[PERSON_NAME]" at bounding box center [125, 192] width 218 height 7
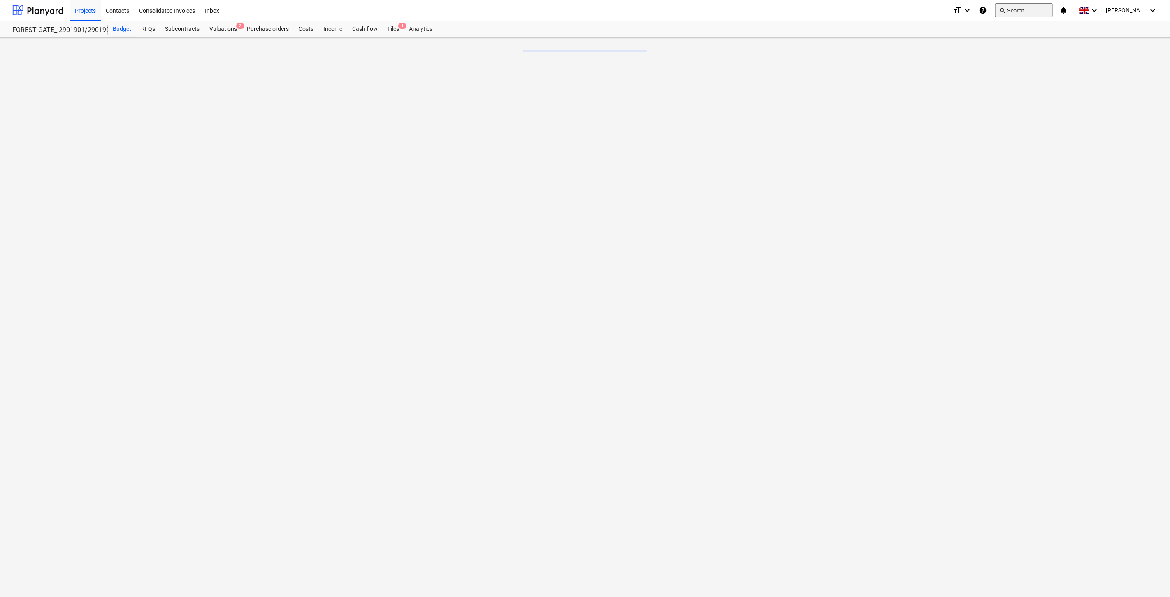
click at [1032, 12] on button "search Search" at bounding box center [1024, 10] width 58 height 14
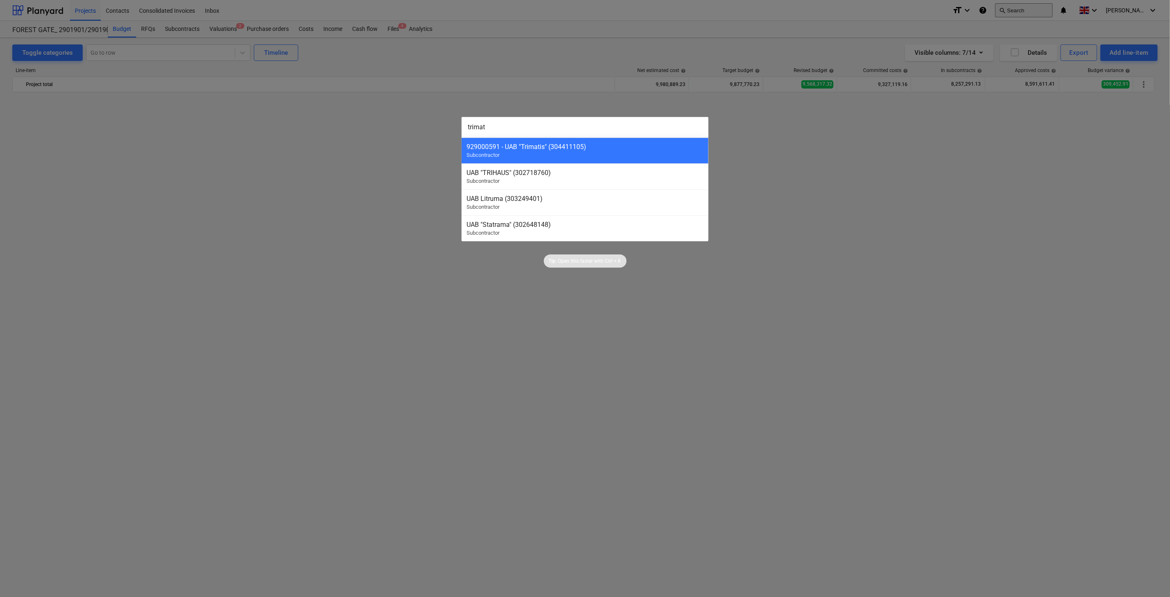
scroll to position [2002, 0]
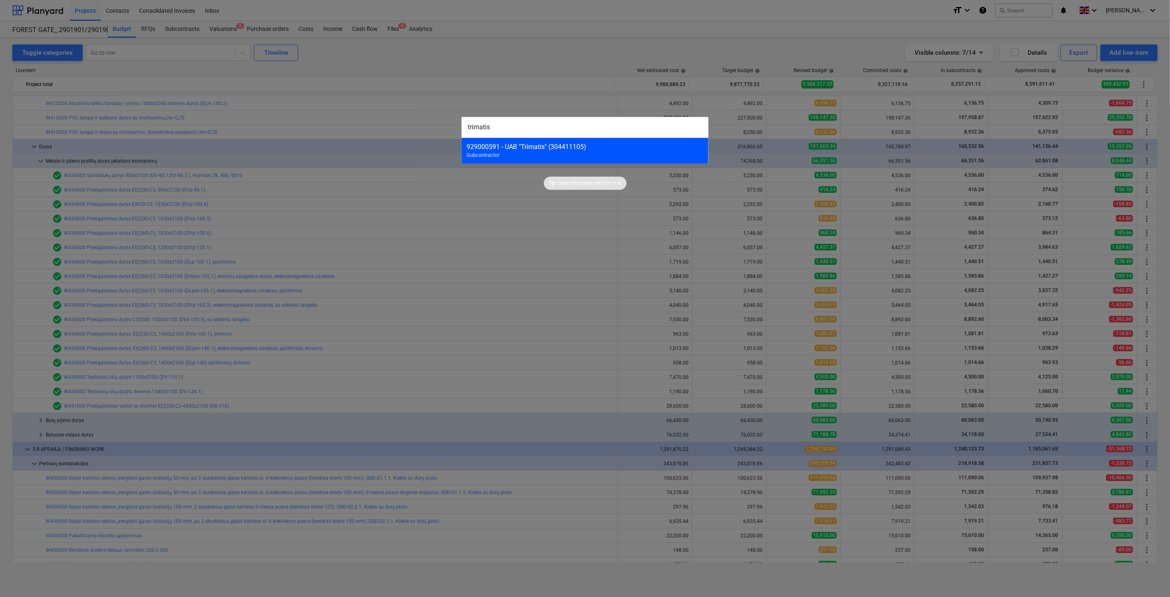
type input "trimatis"
click at [524, 144] on div "929000591 - UAB "Trimatis" (304411105)" at bounding box center [585, 147] width 237 height 8
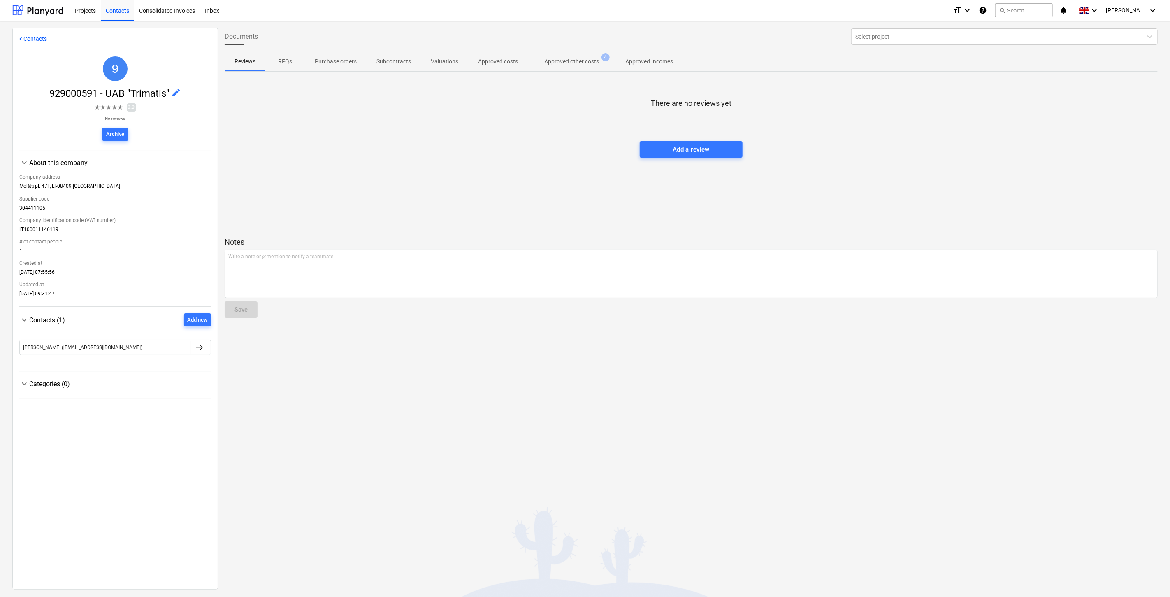
click at [571, 64] on p "Approved other costs" at bounding box center [571, 61] width 55 height 9
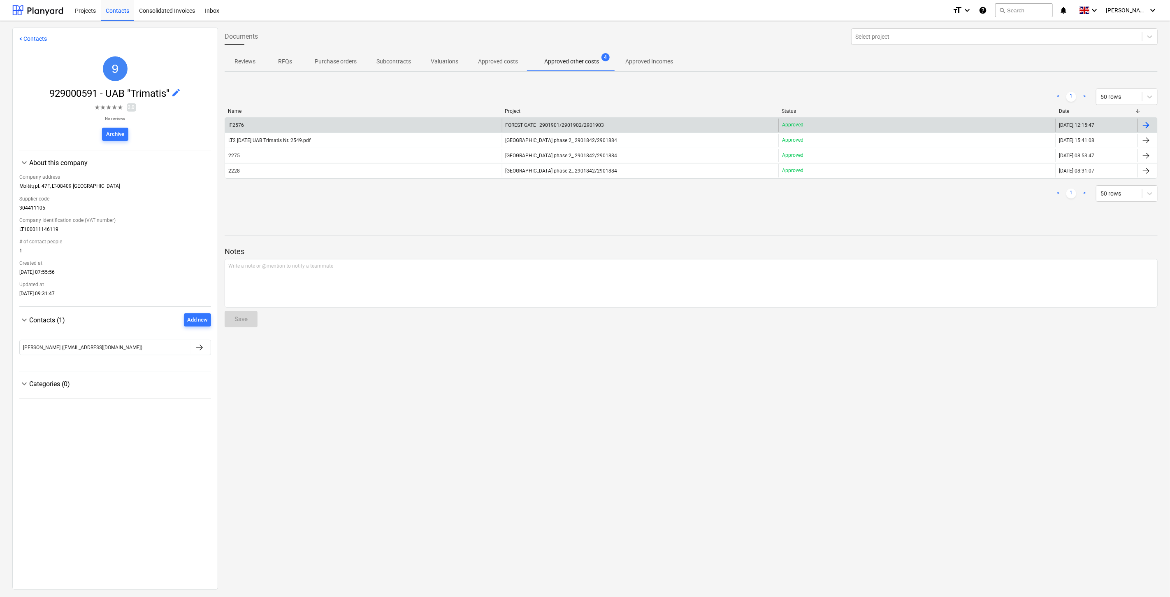
click at [430, 123] on div "IF2576" at bounding box center [363, 124] width 277 height 13
